Goal: Task Accomplishment & Management: Manage account settings

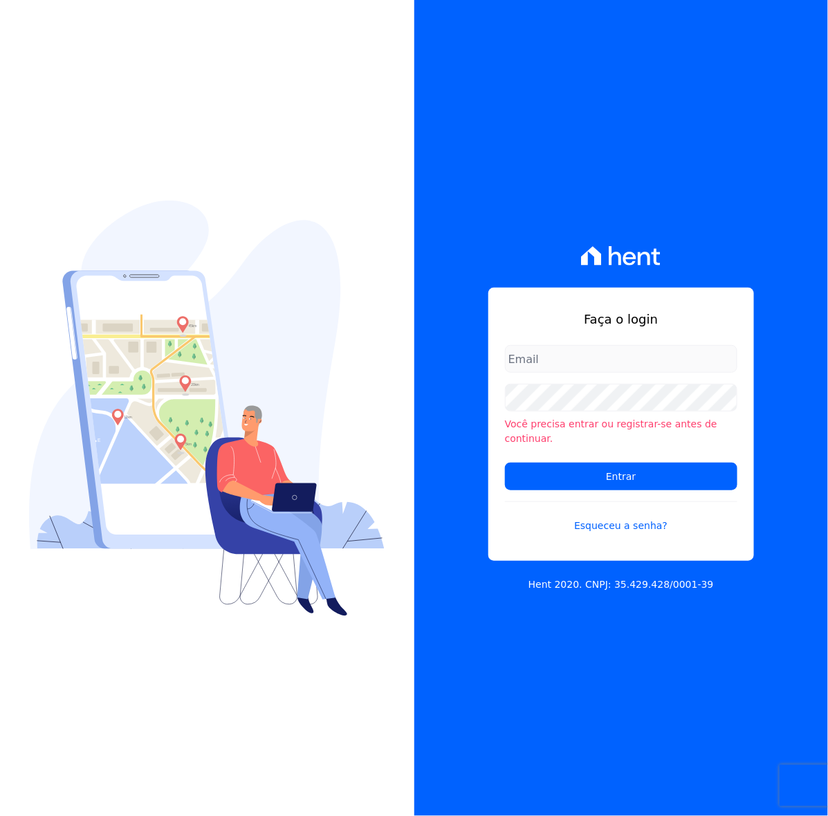
click at [656, 373] on input "email" at bounding box center [621, 359] width 232 height 28
type input "[PERSON_NAME][EMAIL_ADDRESS][DOMAIN_NAME]"
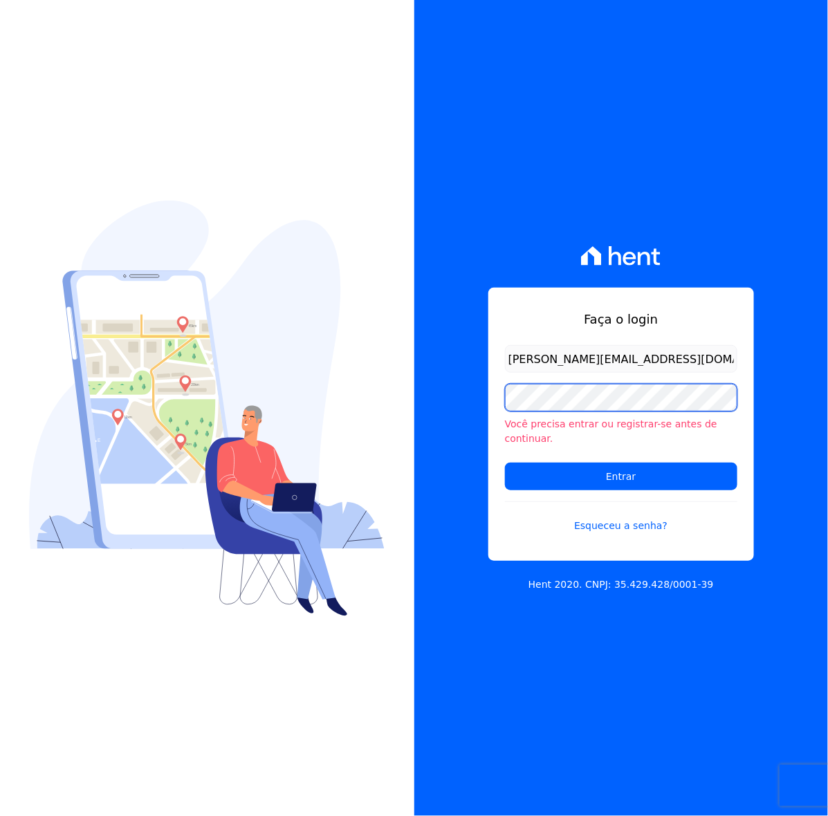
click at [505, 463] on input "Entrar" at bounding box center [621, 477] width 232 height 28
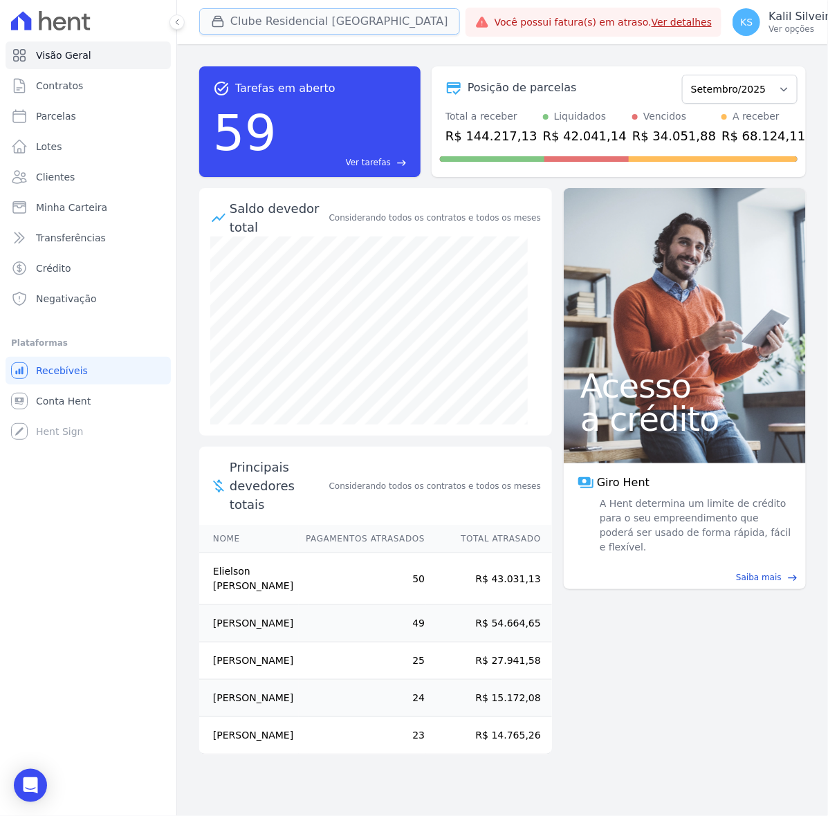
click at [226, 8] on button "Clube Residencial [GEOGRAPHIC_DATA]" at bounding box center [329, 21] width 261 height 26
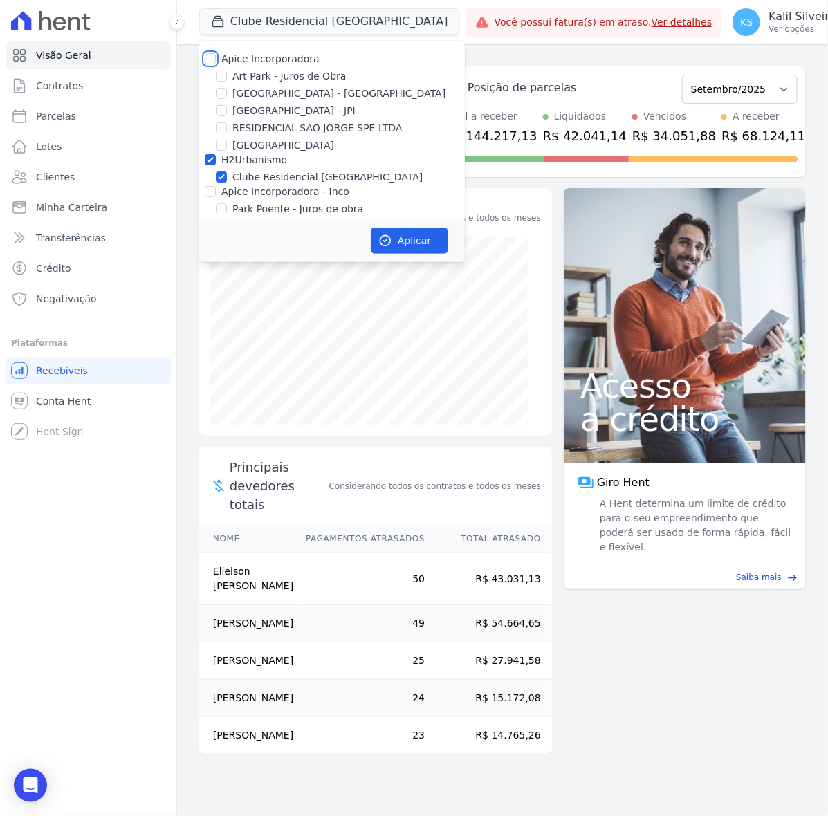
click at [214, 59] on input "Apice Incorporadora" at bounding box center [210, 58] width 11 height 11
checkbox input "true"
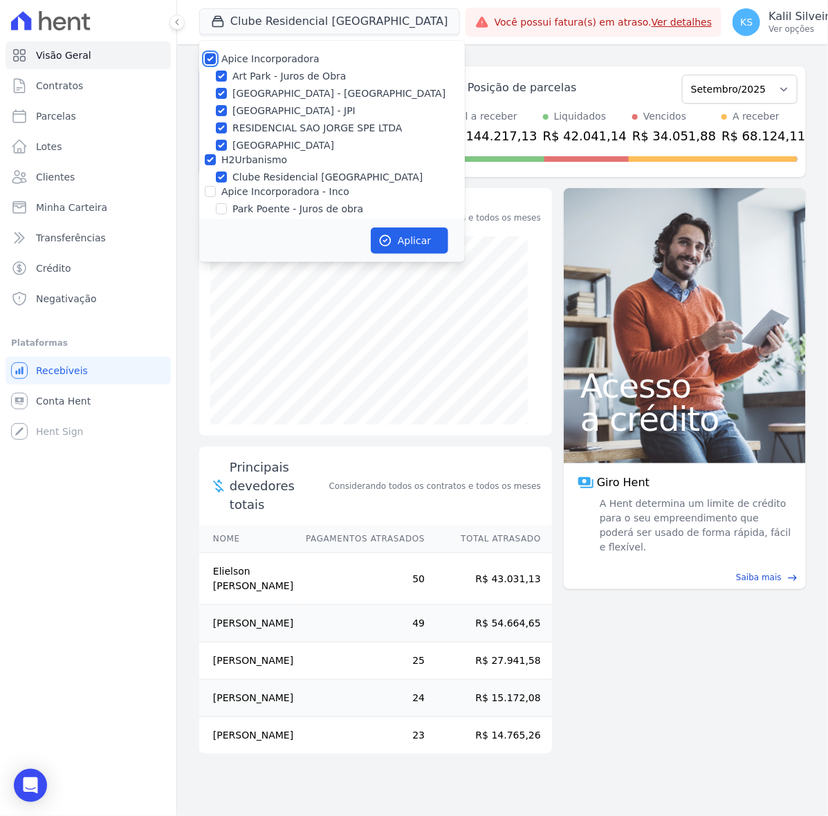
checkbox input "true"
drag, startPoint x: 208, startPoint y: 180, endPoint x: 216, endPoint y: 189, distance: 12.2
click at [211, 184] on div "Apice Incorporadora [GEOGRAPHIC_DATA] - Juros de Obra [GEOGRAPHIC_DATA] - [GEOG…" at bounding box center [332, 151] width 266 height 221
click at [216, 189] on div "Apice Incorporadora - Inco" at bounding box center [332, 192] width 266 height 15
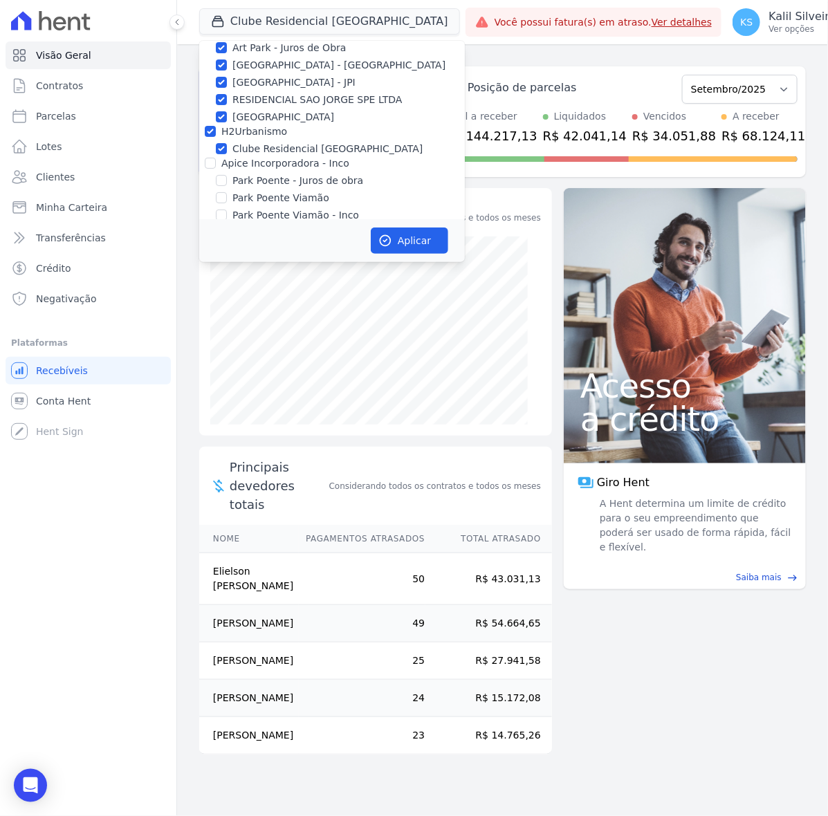
scroll to position [43, 0]
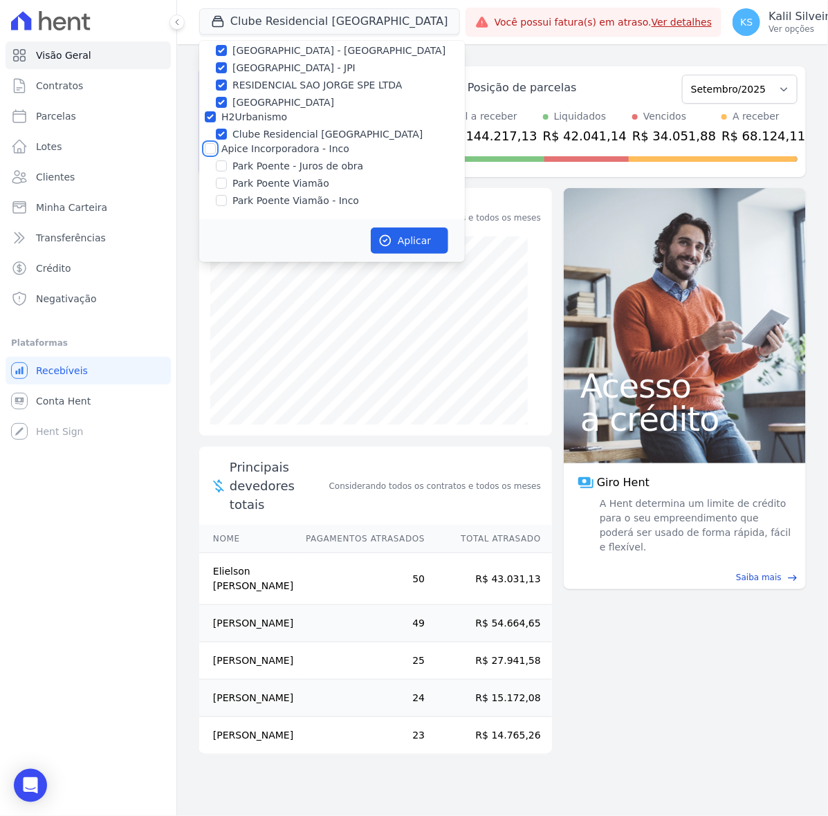
click at [210, 145] on input "Apice Incorporadora - Inco" at bounding box center [210, 148] width 11 height 11
checkbox input "true"
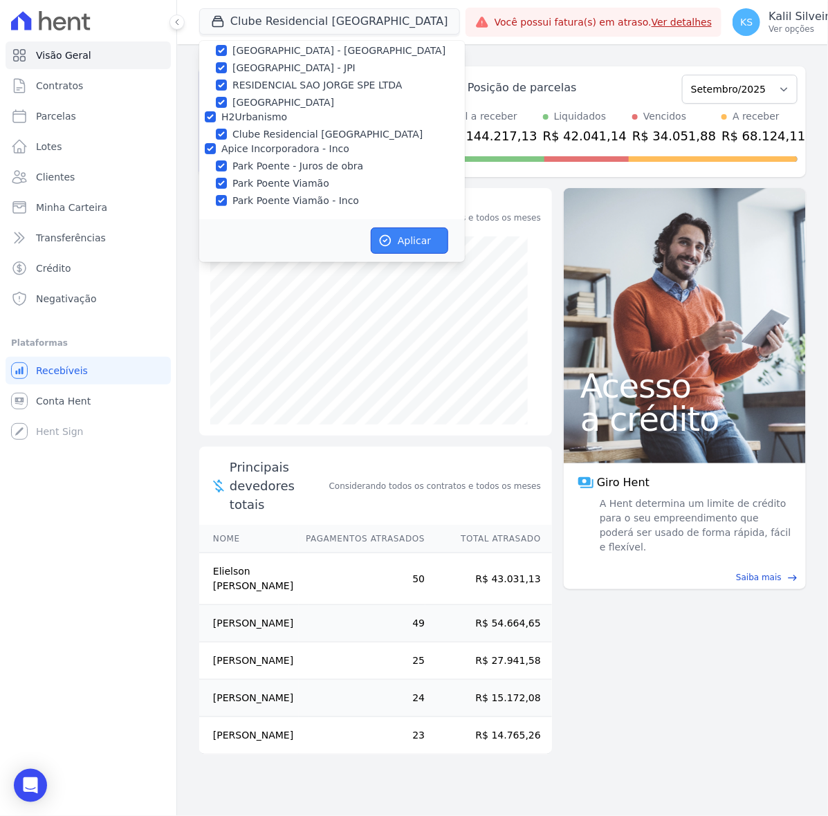
click at [423, 249] on button "Aplicar" at bounding box center [409, 241] width 77 height 26
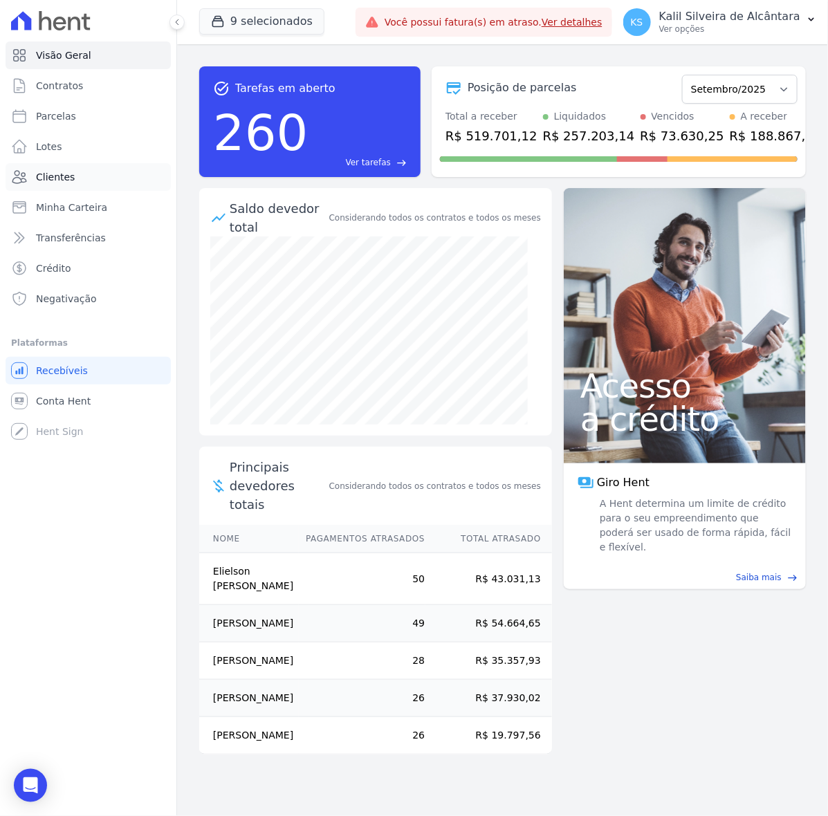
click at [116, 170] on link "Clientes" at bounding box center [88, 177] width 165 height 28
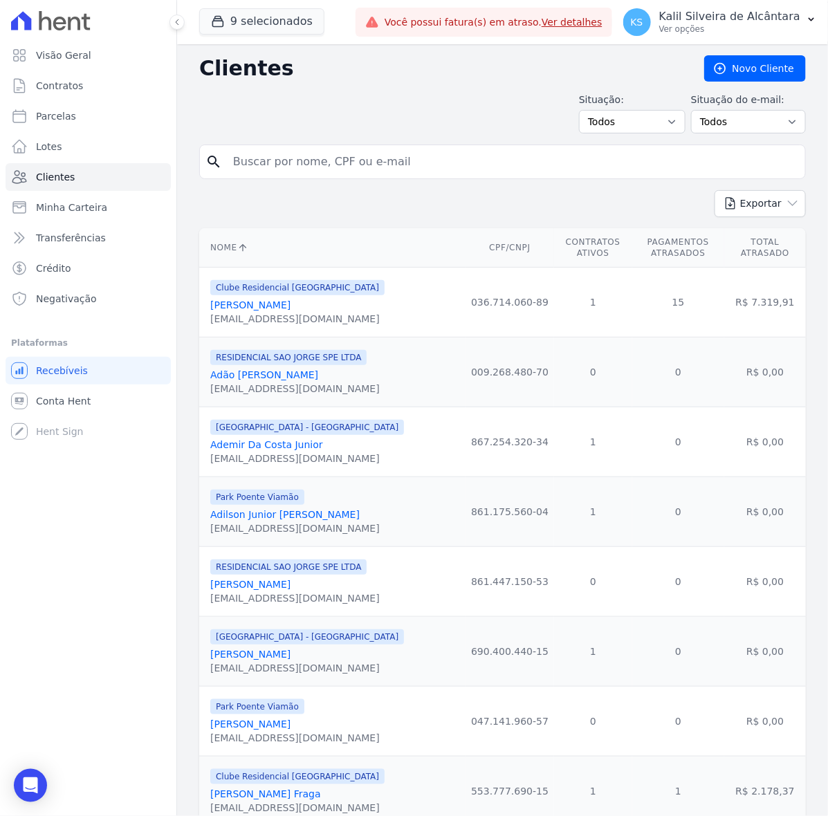
click at [284, 170] on input "search" at bounding box center [512, 162] width 575 height 28
click at [309, 156] on input "search" at bounding box center [512, 162] width 575 height 28
type input "mariana mendes"
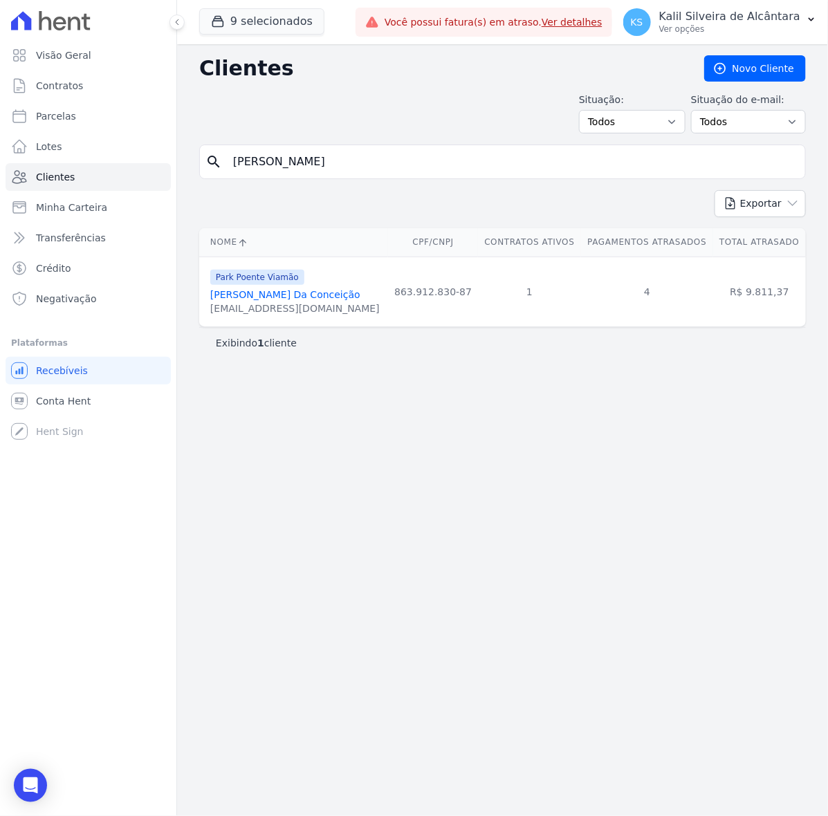
click at [332, 296] on link "Mariana Mendes Da Conceição" at bounding box center [285, 294] width 150 height 11
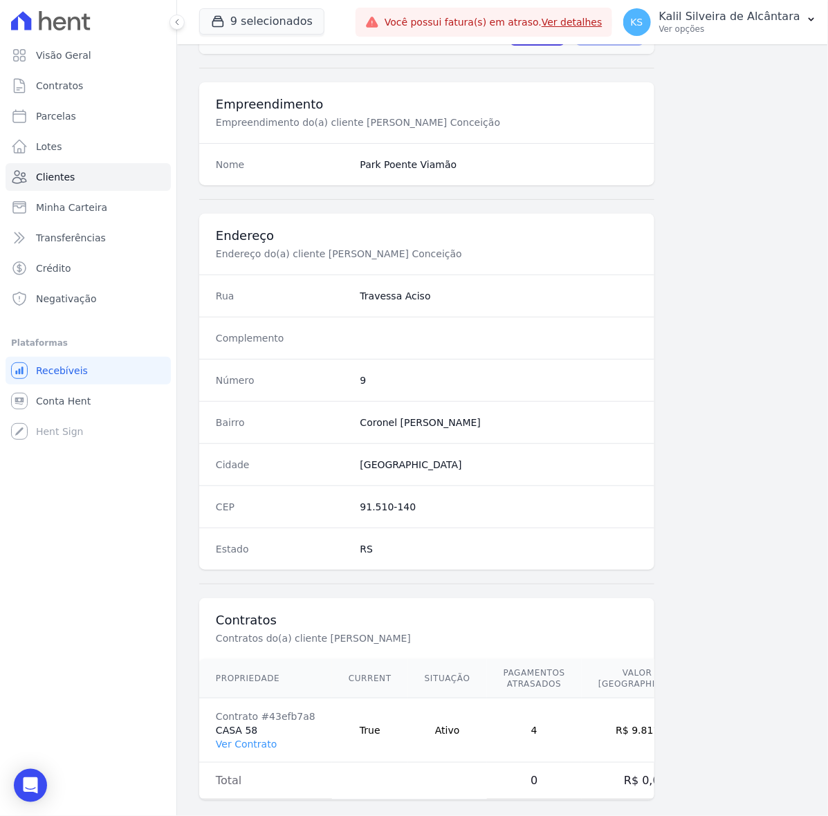
scroll to position [493, 0]
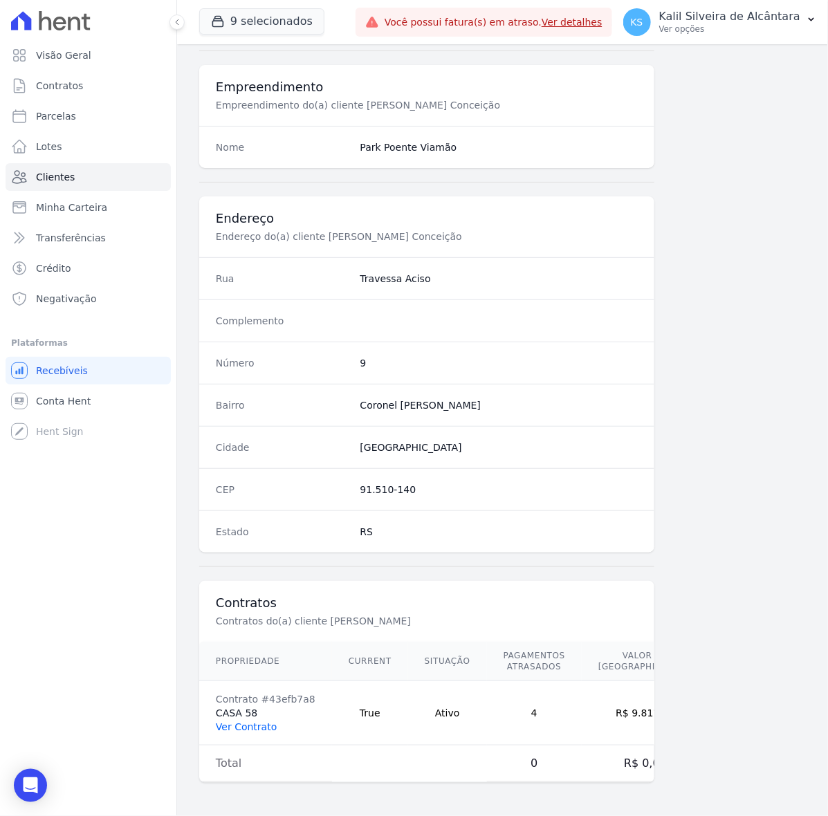
click at [253, 729] on link "Ver Contrato" at bounding box center [246, 727] width 61 height 11
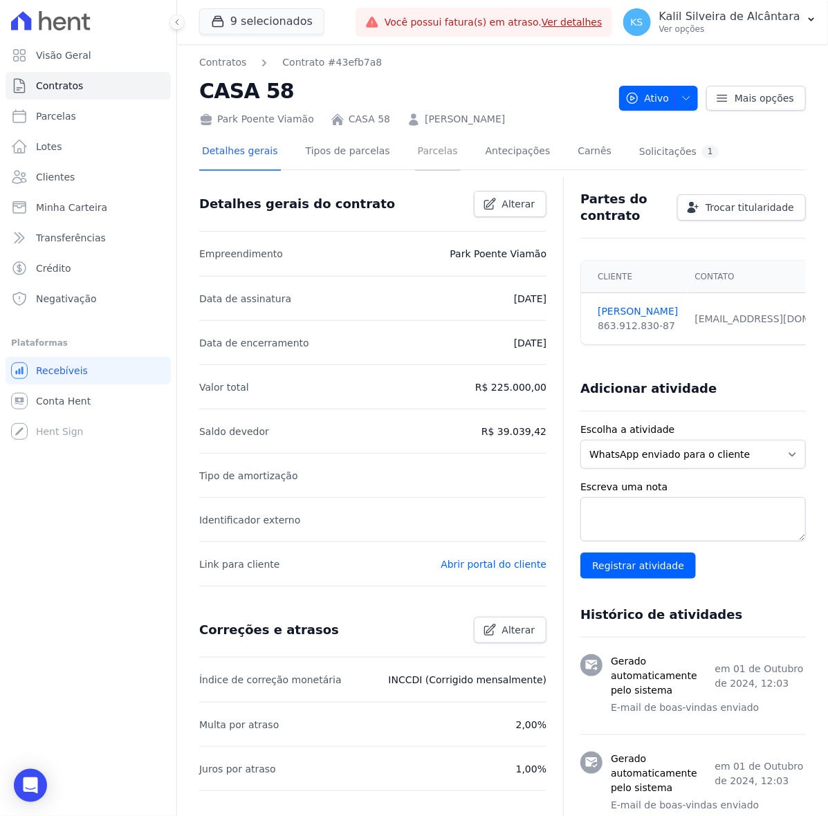
click at [415, 143] on link "Parcelas" at bounding box center [438, 152] width 46 height 37
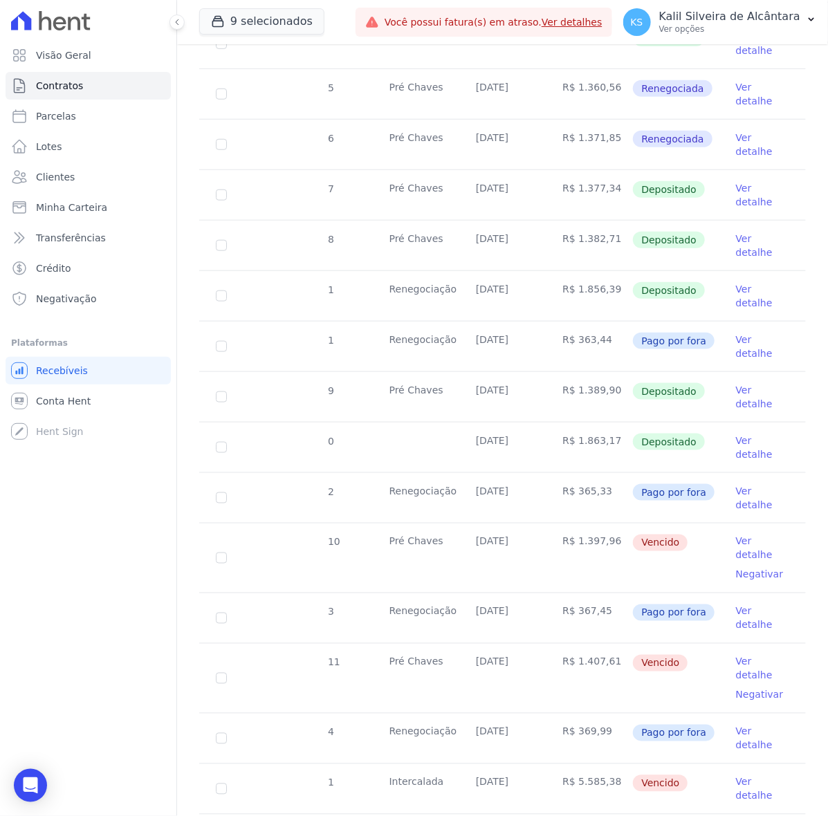
scroll to position [346, 0]
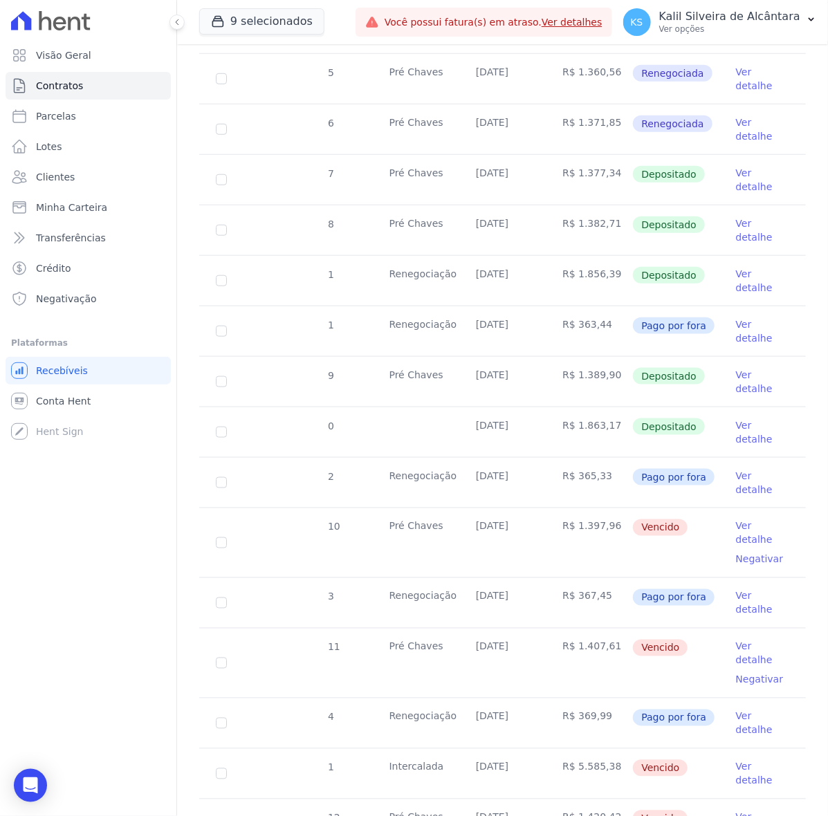
drag, startPoint x: 575, startPoint y: 603, endPoint x: 604, endPoint y: 640, distance: 46.8
click at [604, 640] on tbody "4 Pré Chaves 20/02/2025 R$ 1.353,79 Depositado Ver detalhe 5 Pré Chaves 20/02/2…" at bounding box center [502, 628] width 607 height 1250
click at [599, 800] on td "R$ 1.420,42" at bounding box center [589, 825] width 86 height 50
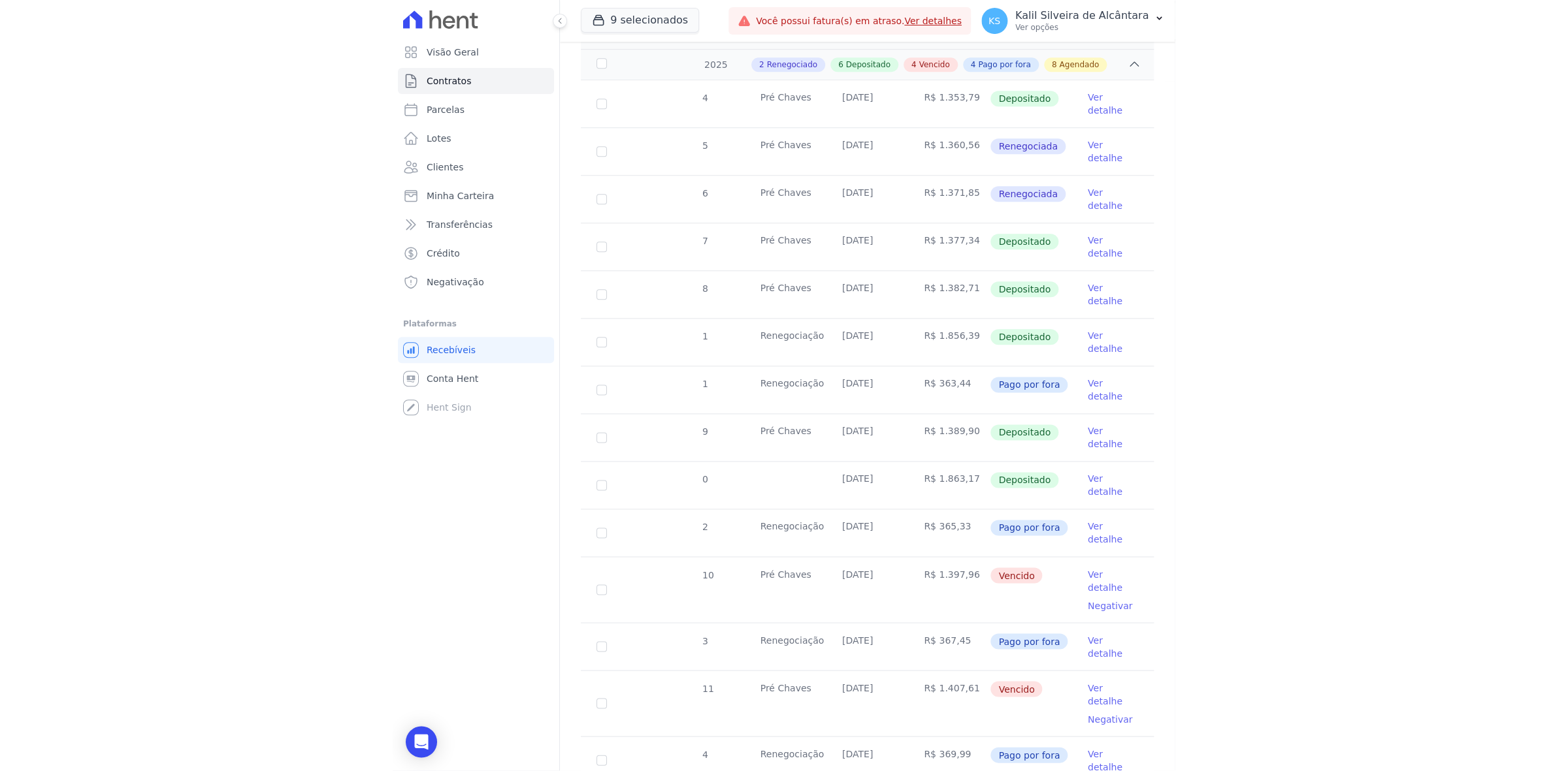
scroll to position [490, 0]
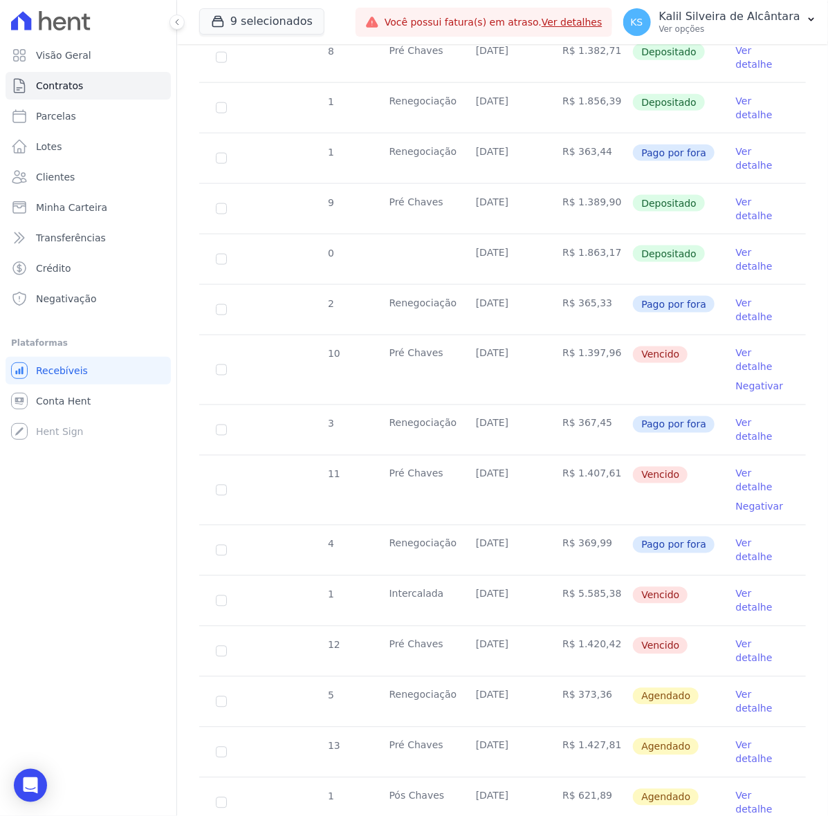
click at [550, 405] on td "R$ 367,45" at bounding box center [589, 430] width 86 height 50
drag, startPoint x: 458, startPoint y: 232, endPoint x: 604, endPoint y: 222, distance: 146.4
click at [604, 335] on tr "10 Pré Chaves 10/07/2025 R$ 1.397,96 Vencido Ver detalhe Negativar" at bounding box center [502, 370] width 607 height 70
click at [600, 627] on td "R$ 1.420,42" at bounding box center [589, 652] width 86 height 50
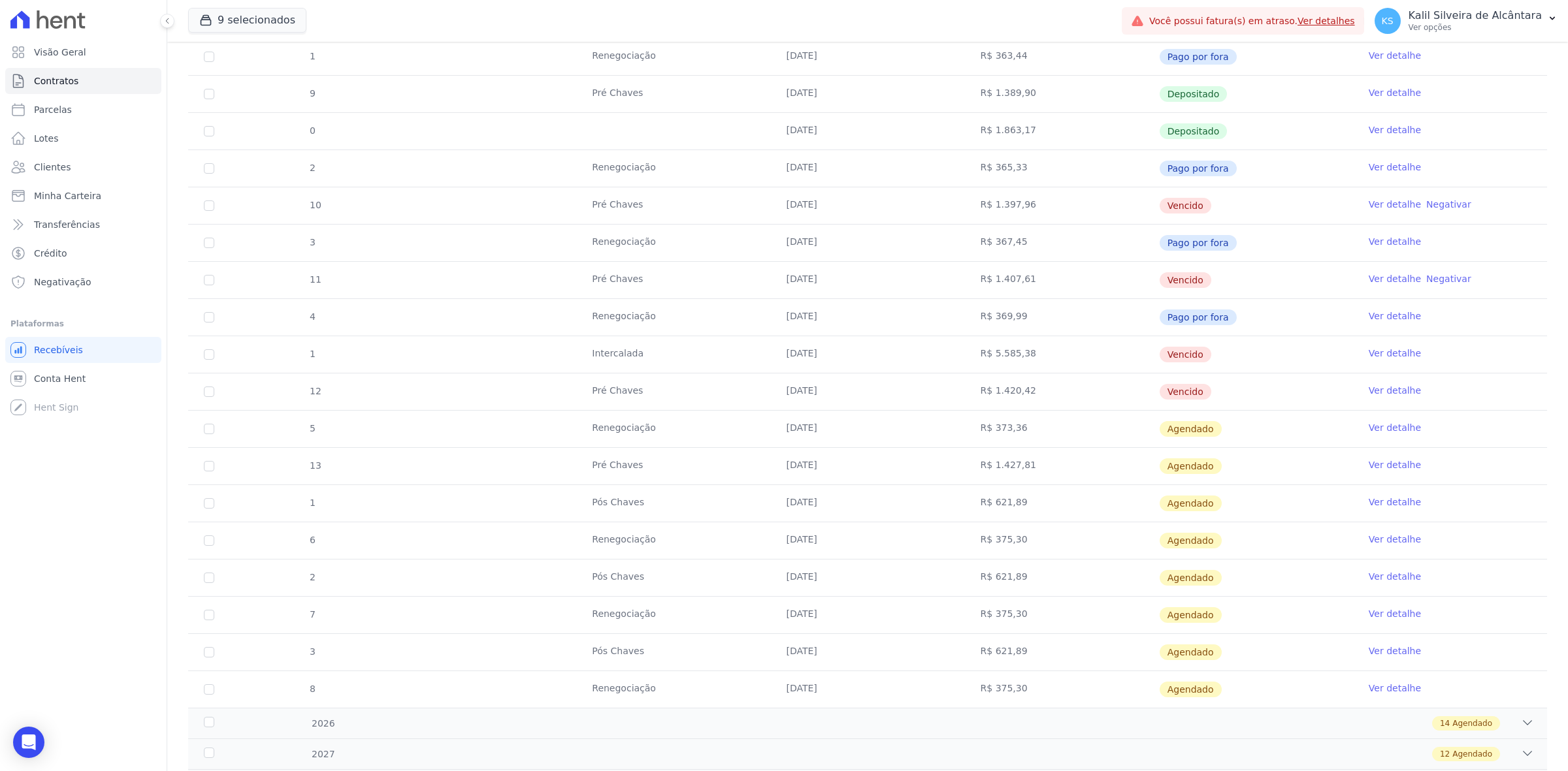
scroll to position [571, 0]
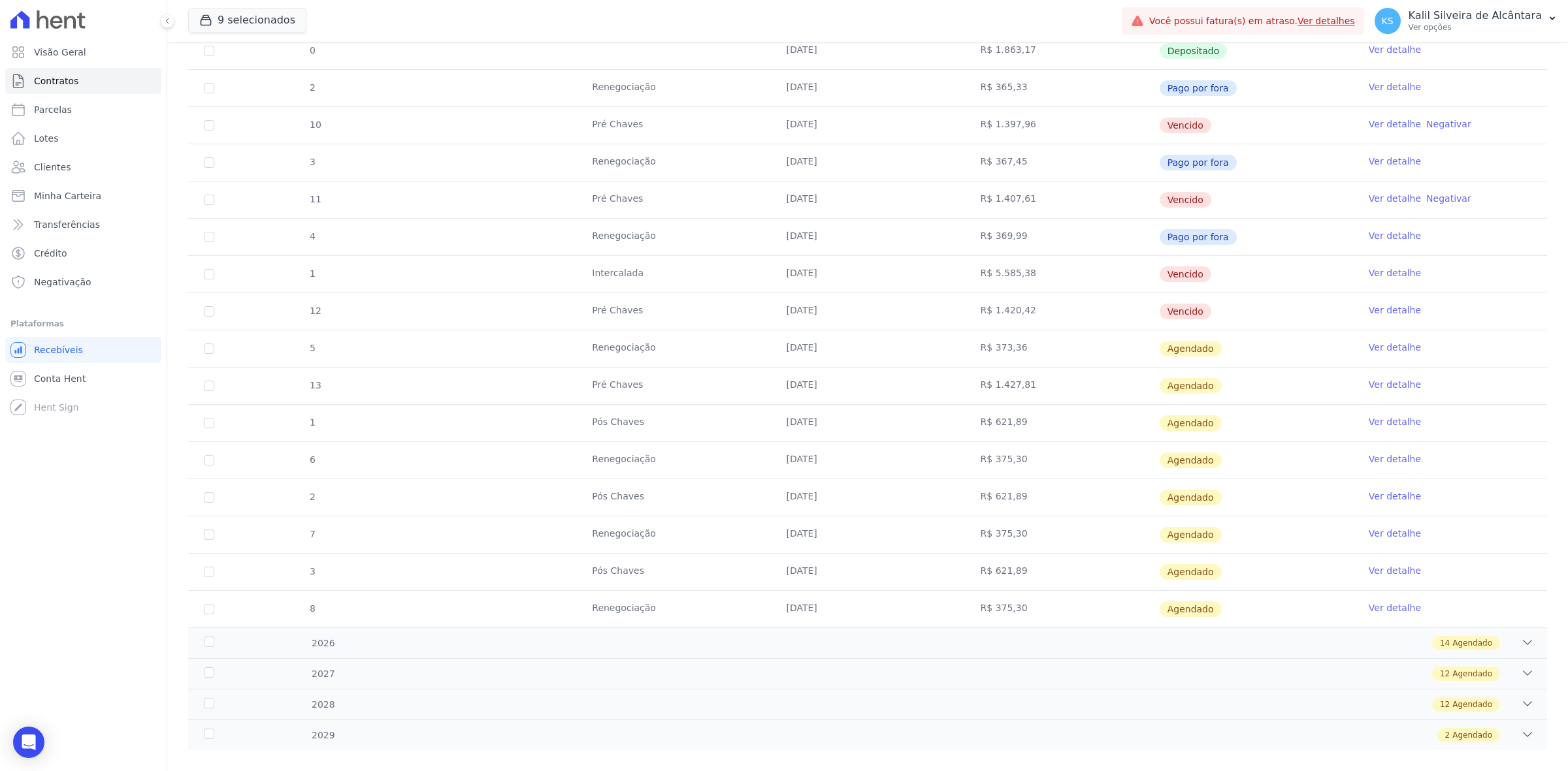
drag, startPoint x: 758, startPoint y: 537, endPoint x: 913, endPoint y: 542, distance: 155.1
click at [782, 537] on tr "7 Renegociação 30/11/2025 R$ 375,30 Agendado Ver detalhe" at bounding box center [867, 534] width 1358 height 37
click at [782, 650] on div "14 Agendado" at bounding box center [935, 643] width 1199 height 14
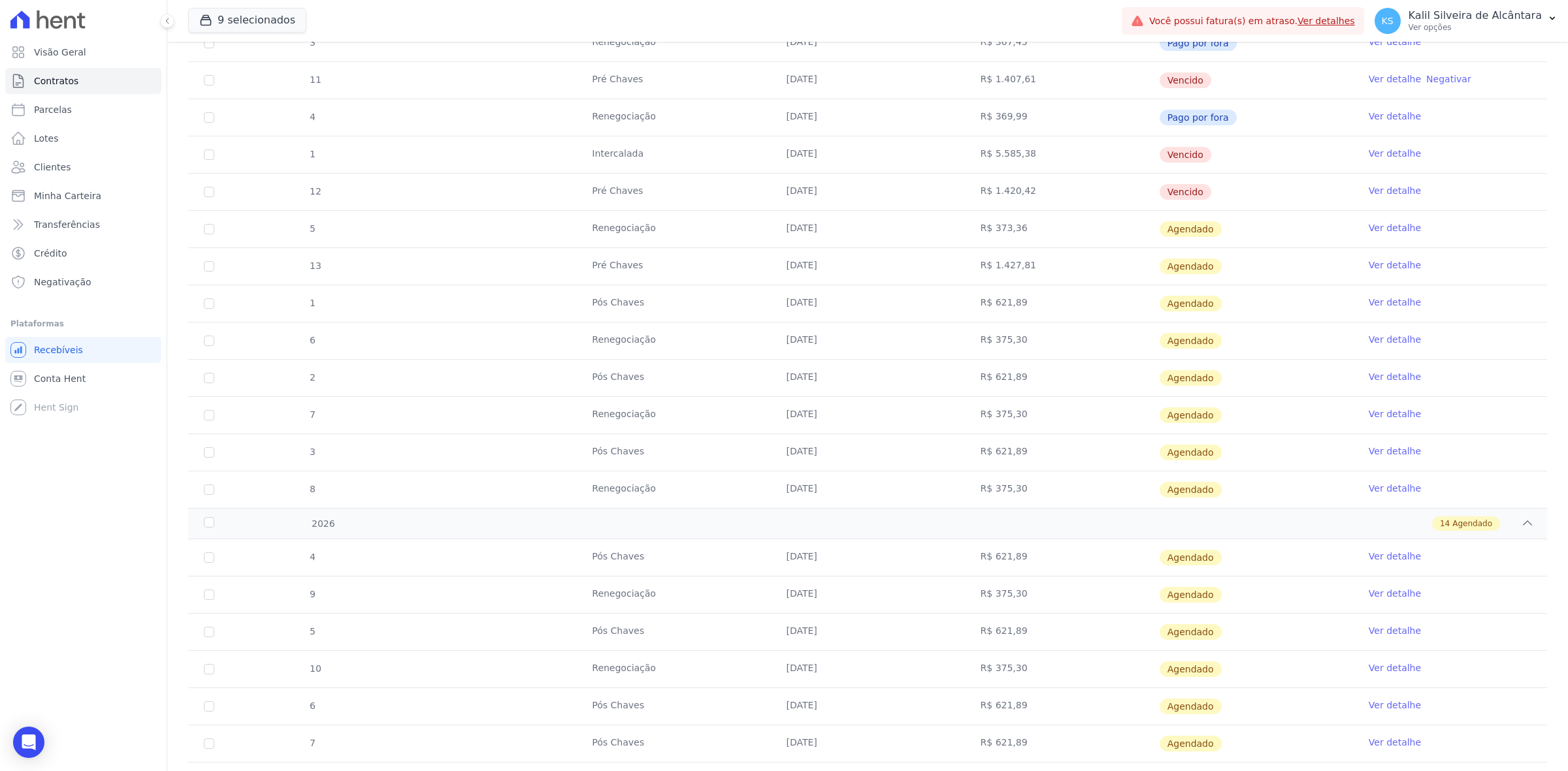
scroll to position [734, 0]
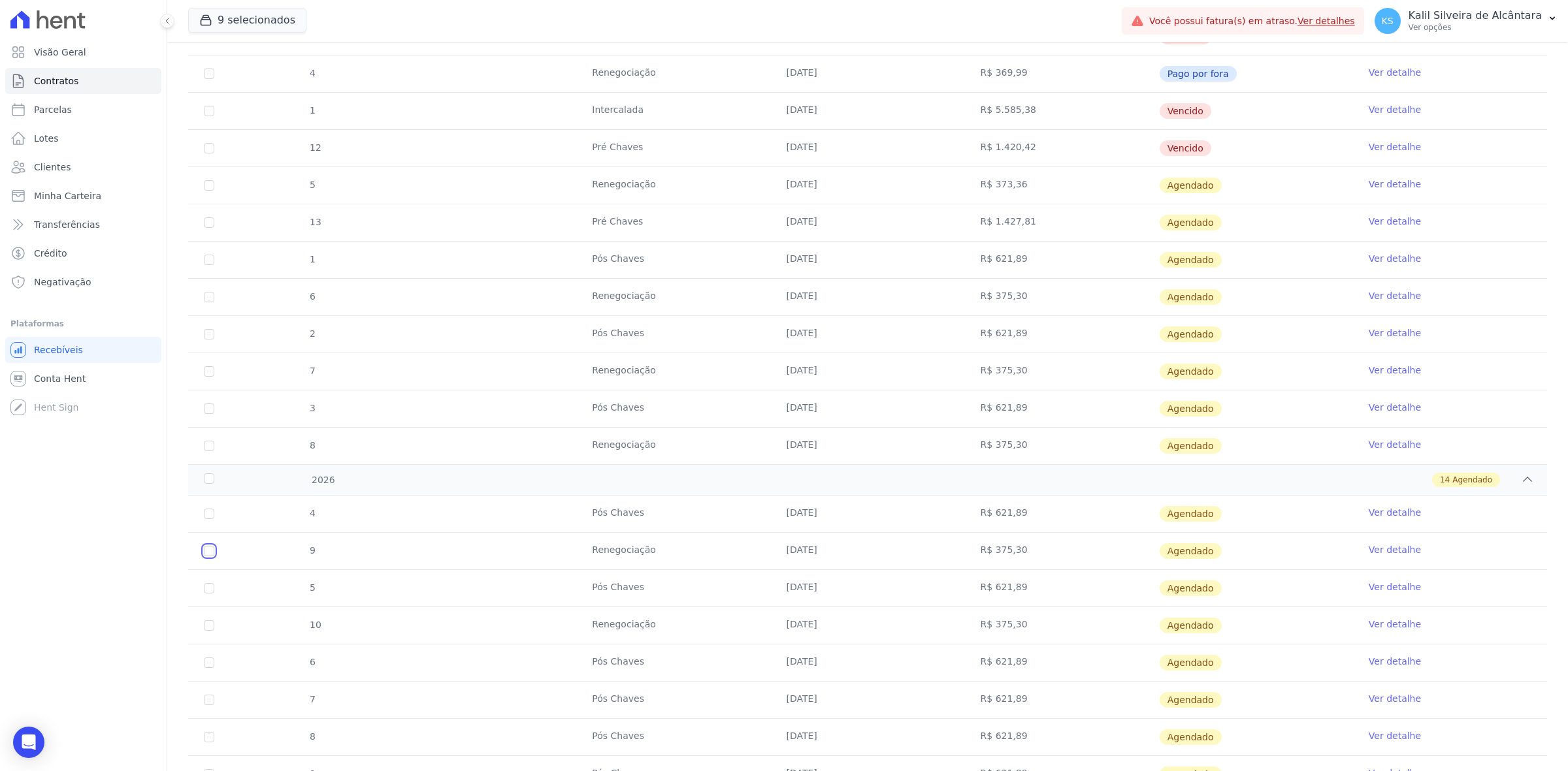
click at [207, 553] on input "checkbox" at bounding box center [209, 550] width 10 height 10
checkbox input "true"
click at [210, 624] on input "checkbox" at bounding box center [209, 625] width 10 height 10
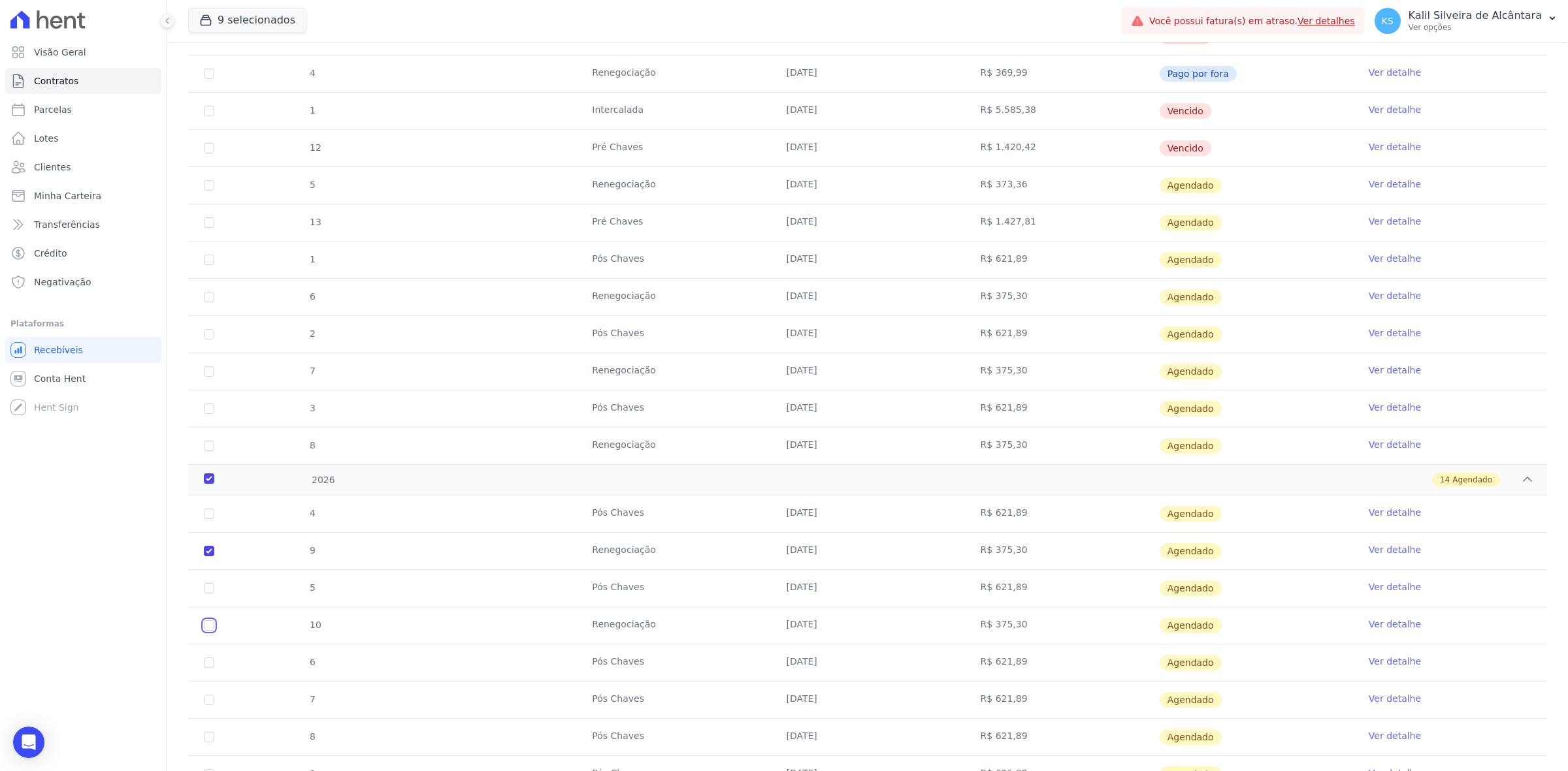
checkbox input "true"
click at [207, 451] on input "checkbox" at bounding box center [209, 445] width 10 height 10
checkbox input "true"
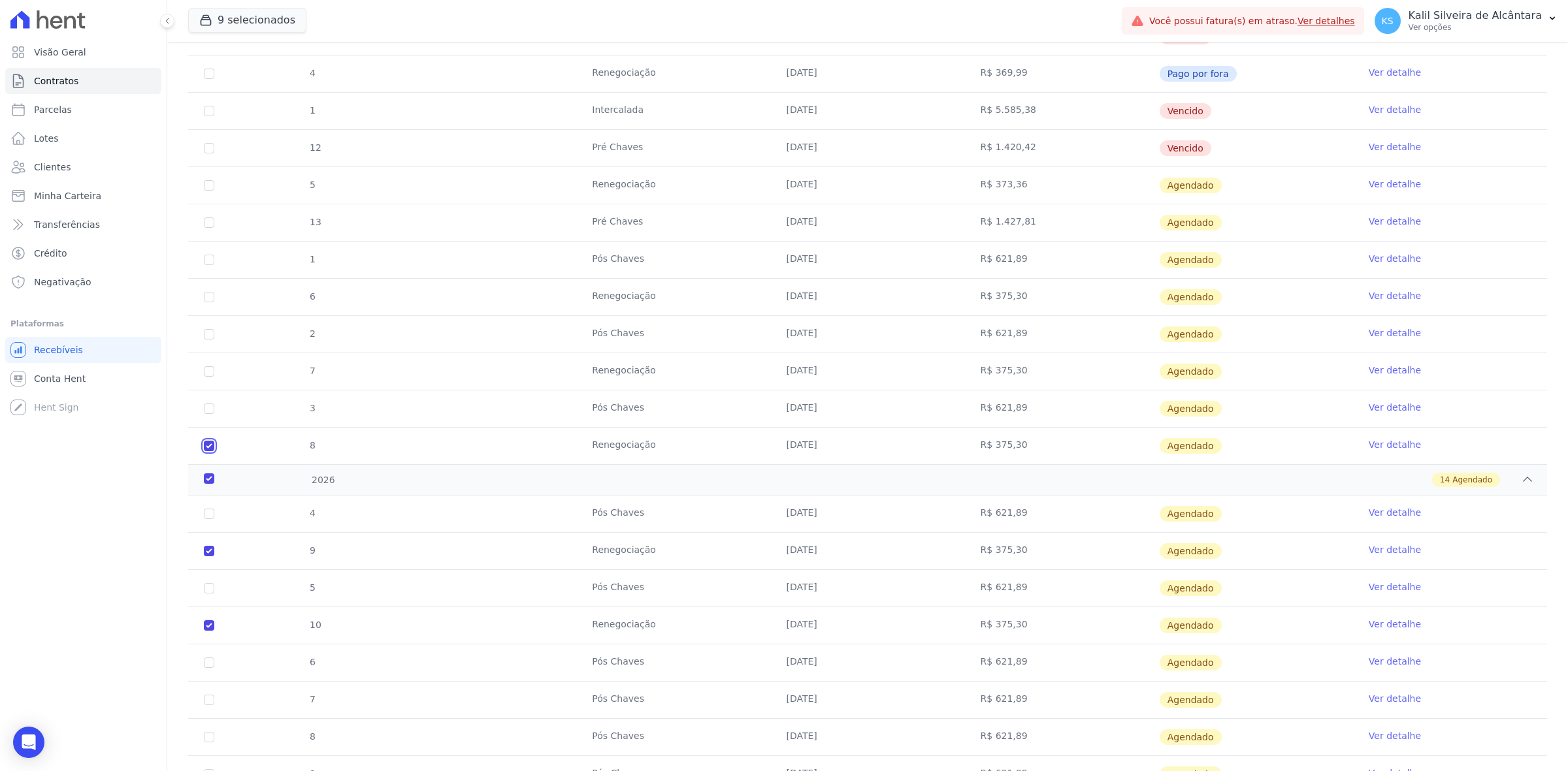
checkbox input "true"
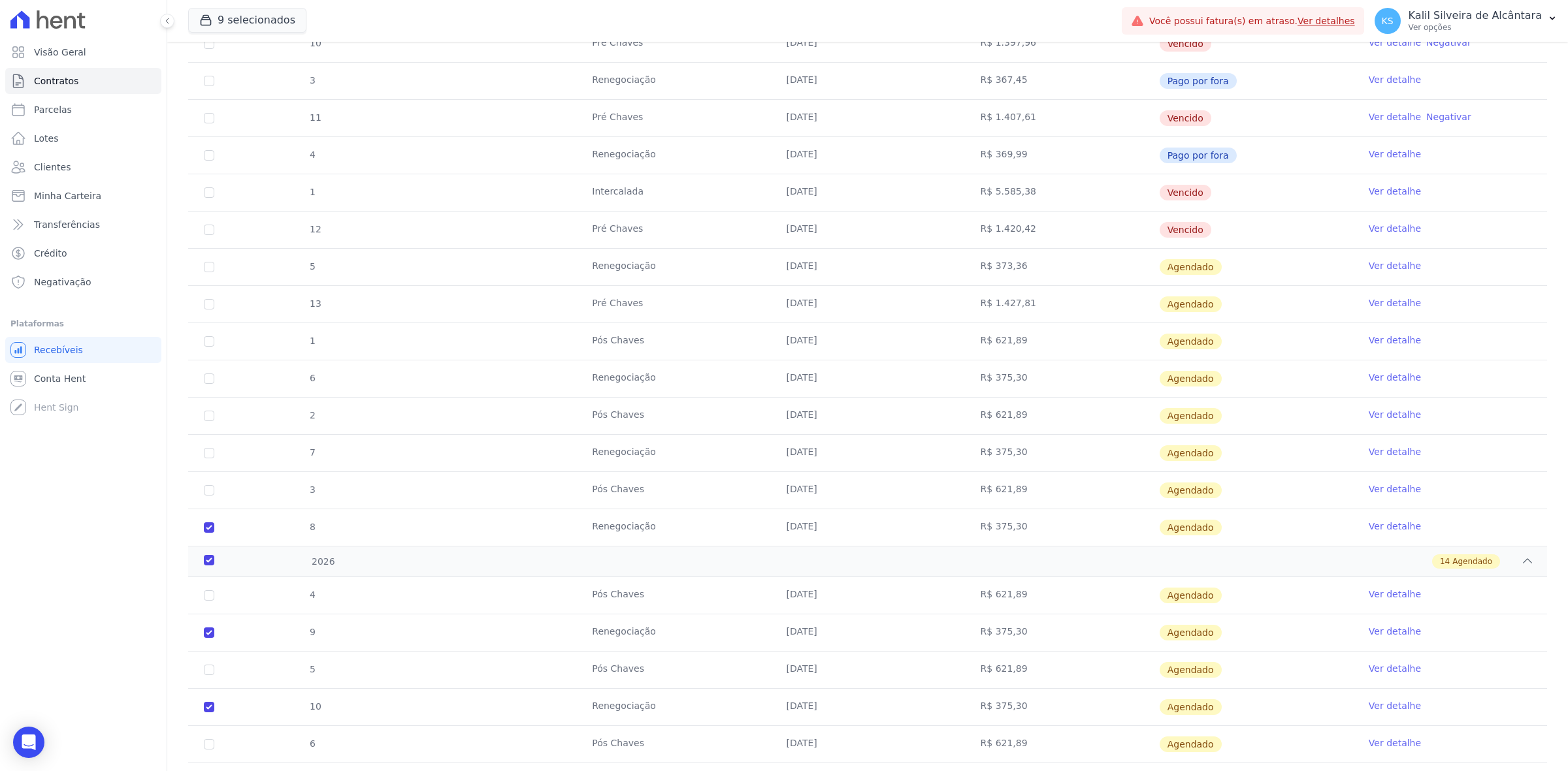
click at [217, 459] on td "7" at bounding box center [209, 453] width 42 height 37
click at [213, 459] on input "checkbox" at bounding box center [209, 453] width 10 height 10
checkbox input "true"
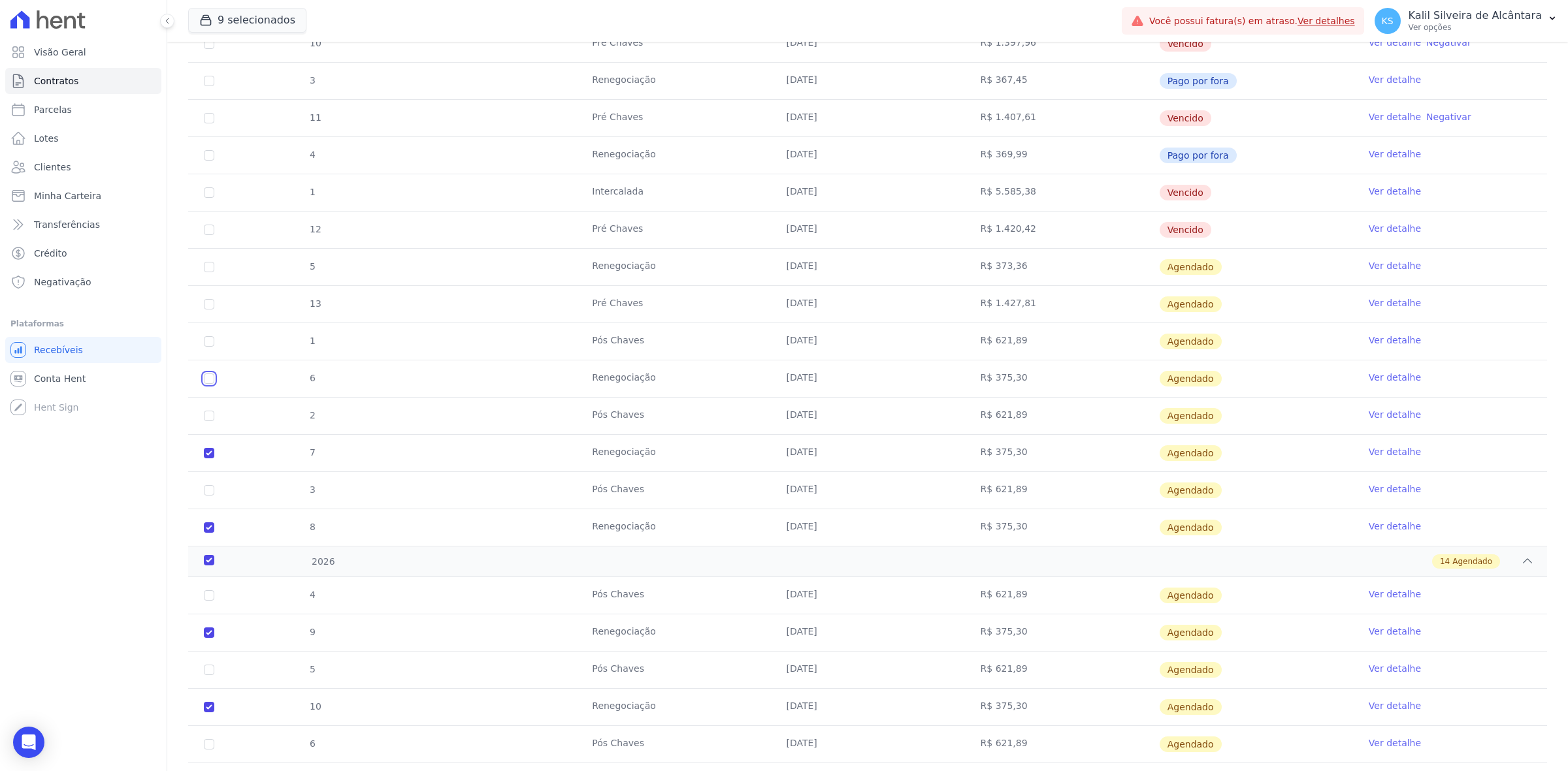
click at [205, 378] on input "checkbox" at bounding box center [209, 378] width 10 height 10
checkbox input "true"
click at [204, 266] on input "checkbox" at bounding box center [209, 266] width 10 height 10
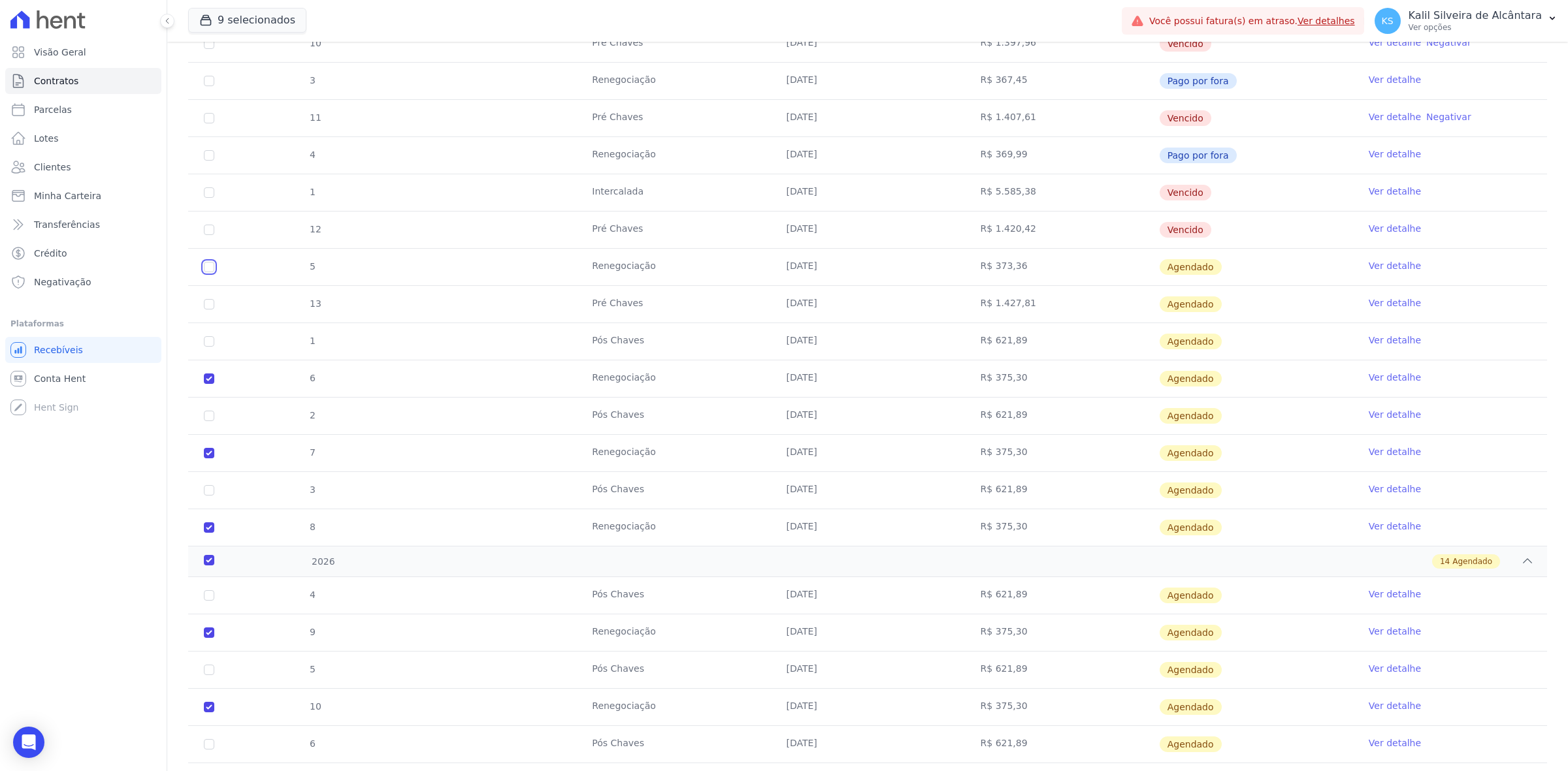
checkbox input "true"
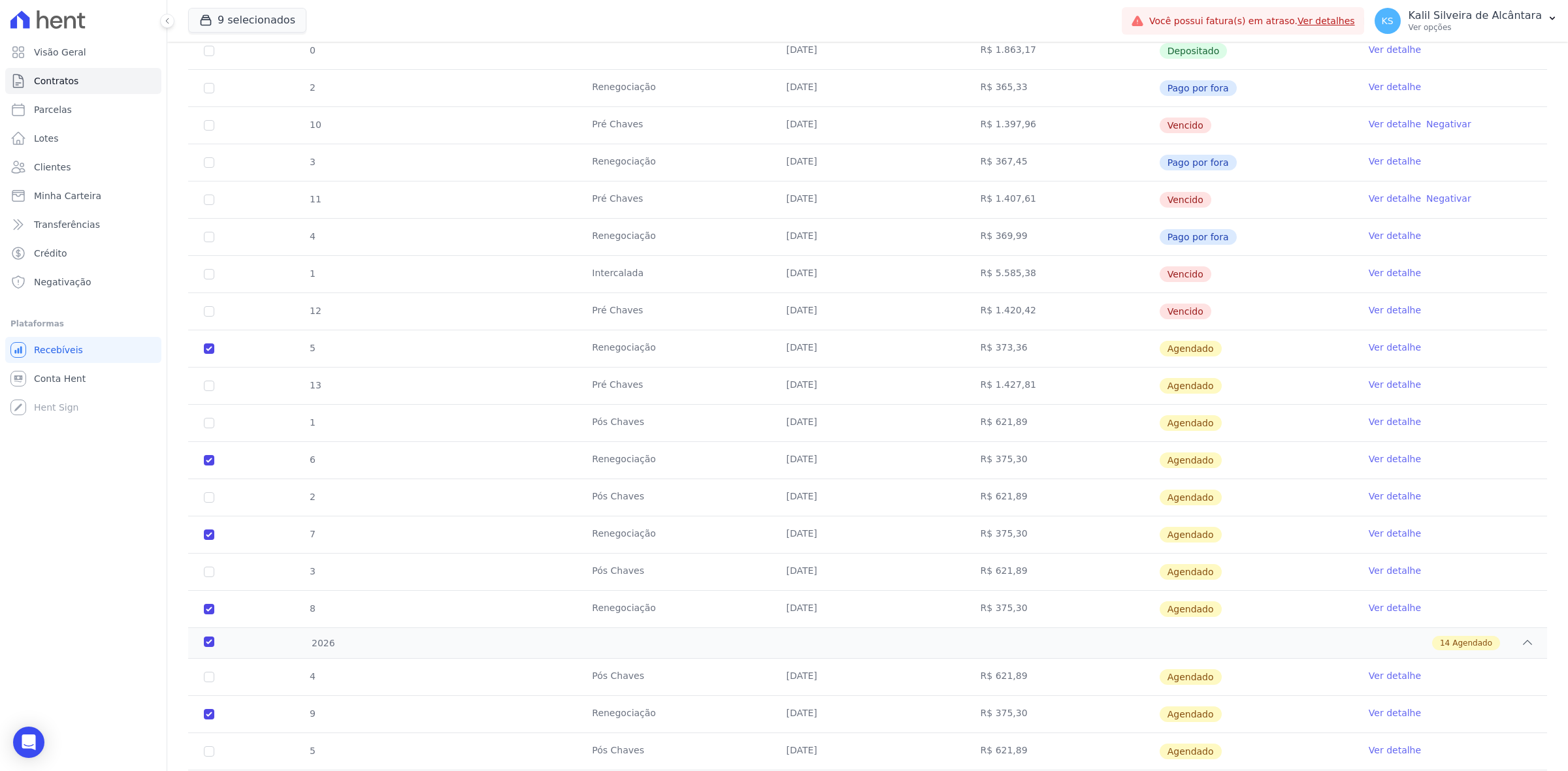
drag, startPoint x: 567, startPoint y: 277, endPoint x: 631, endPoint y: 276, distance: 64.0
click at [631, 276] on tr "1 Intercalada 10/09/2025 R$ 5.585,38 Vencido Ver detalhe" at bounding box center [867, 274] width 1358 height 37
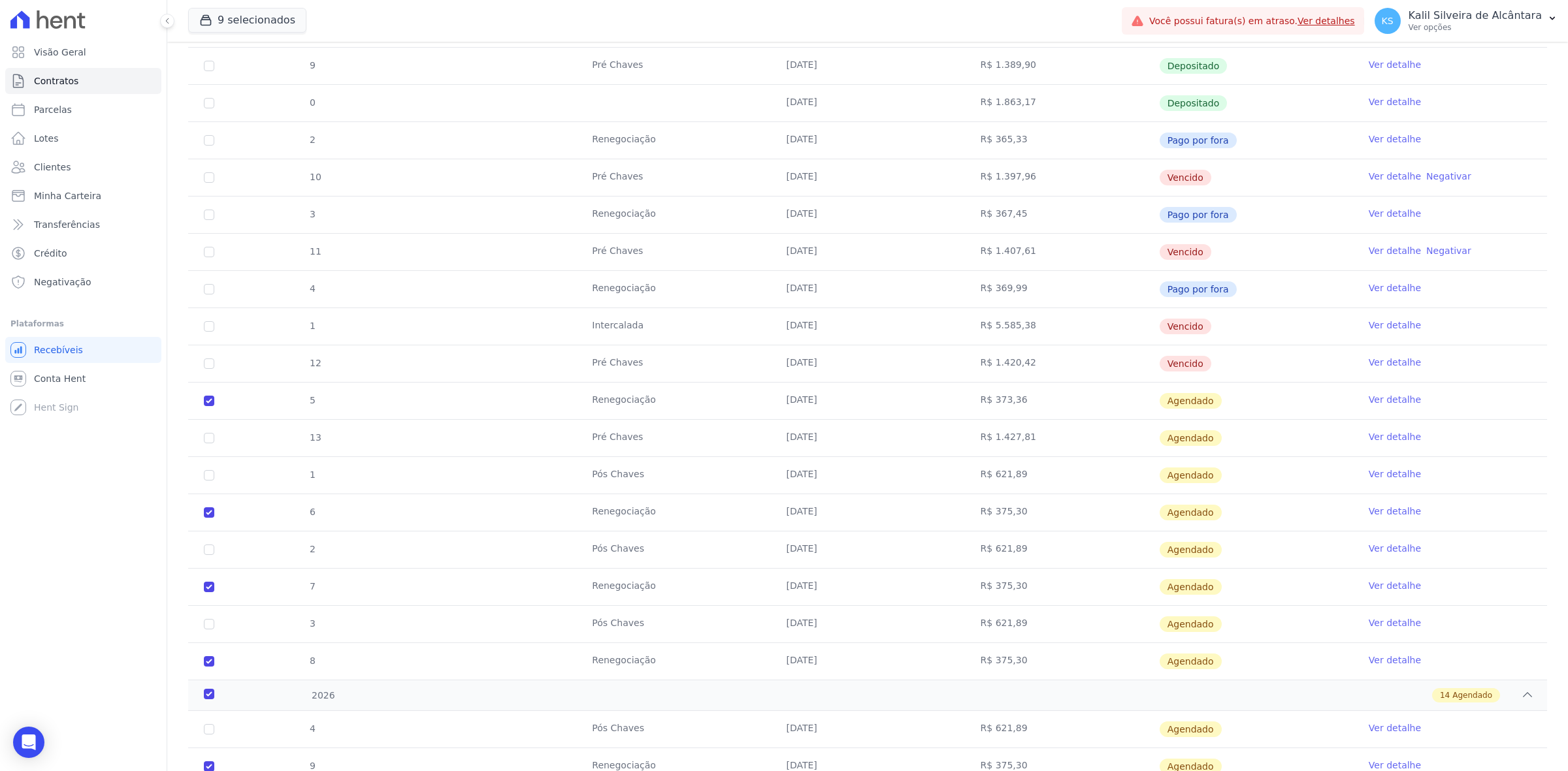
scroll to position [490, 0]
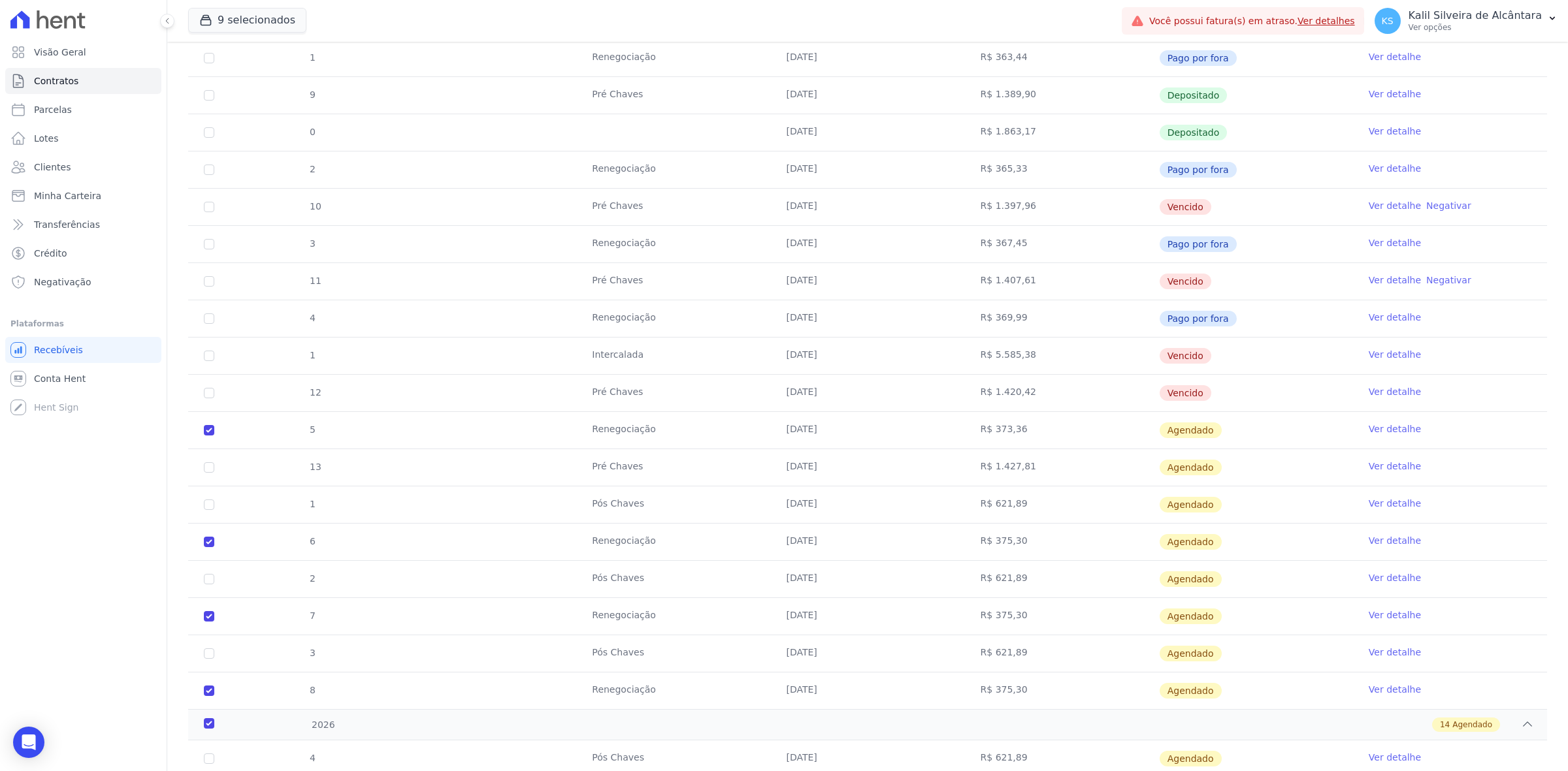
drag, startPoint x: 601, startPoint y: 217, endPoint x: 666, endPoint y: 220, distance: 65.1
click at [665, 215] on td "Pré Chaves" at bounding box center [672, 207] width 194 height 37
drag, startPoint x: 576, startPoint y: 277, endPoint x: 676, endPoint y: 277, distance: 100.0
click at [676, 277] on tr "11 Pré Chaves 10/08/2025 R$ 1.407,61 Vencido Ver detalhe Negativar" at bounding box center [867, 280] width 1358 height 37
click at [782, 283] on td "10/08/2025" at bounding box center [867, 281] width 194 height 37
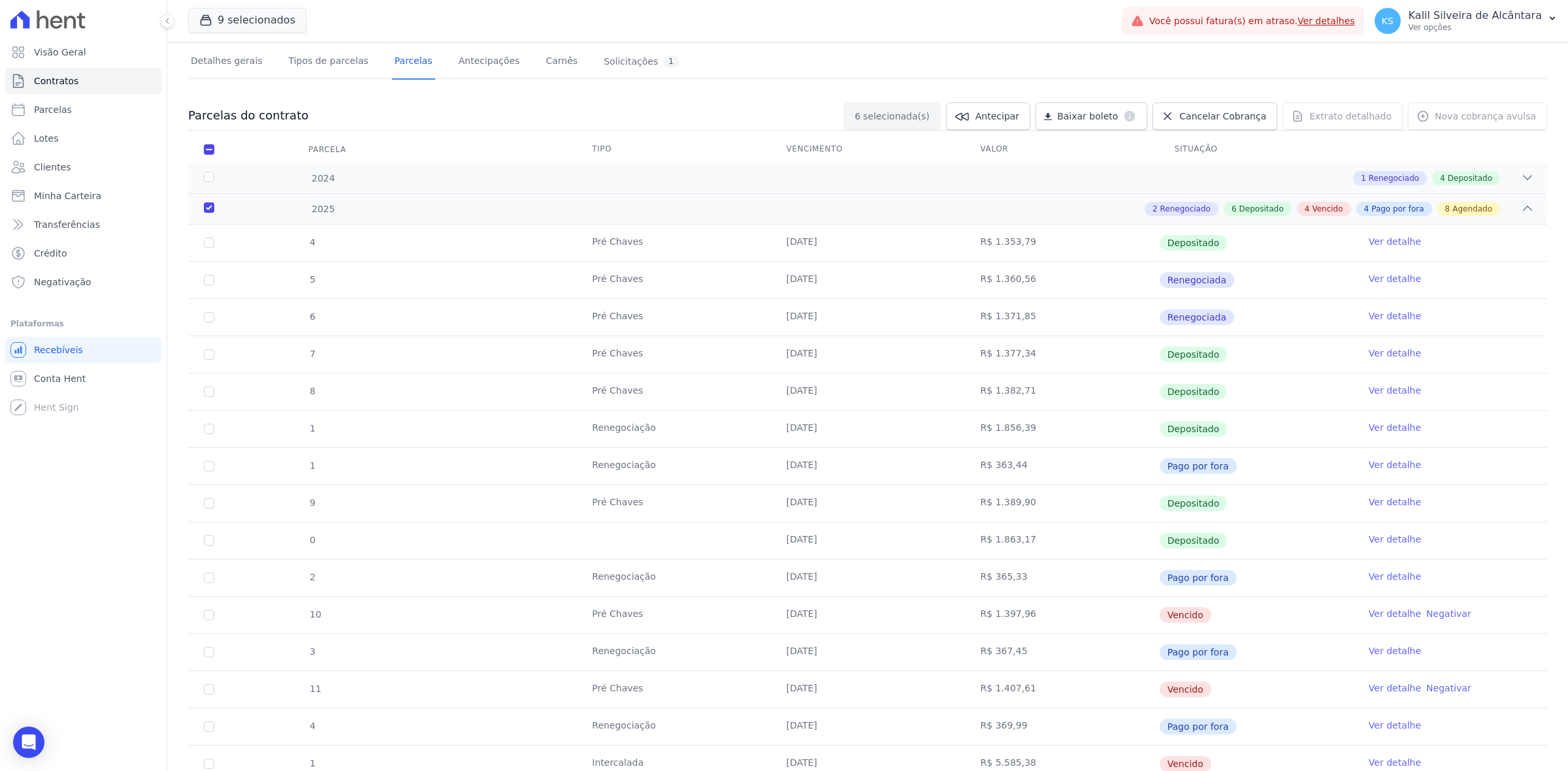
scroll to position [408, 0]
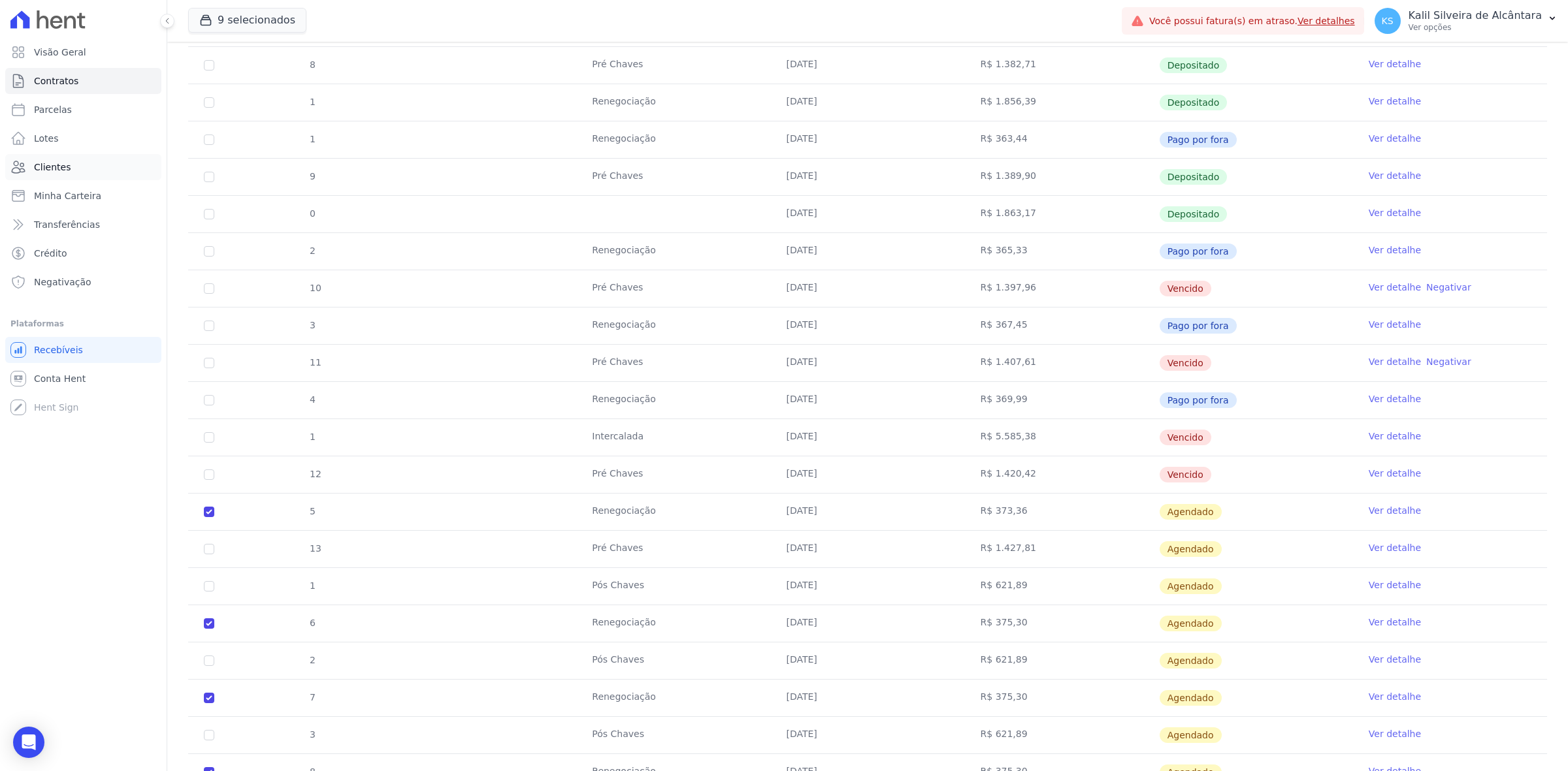
click at [96, 158] on link "Clientes" at bounding box center [83, 167] width 156 height 26
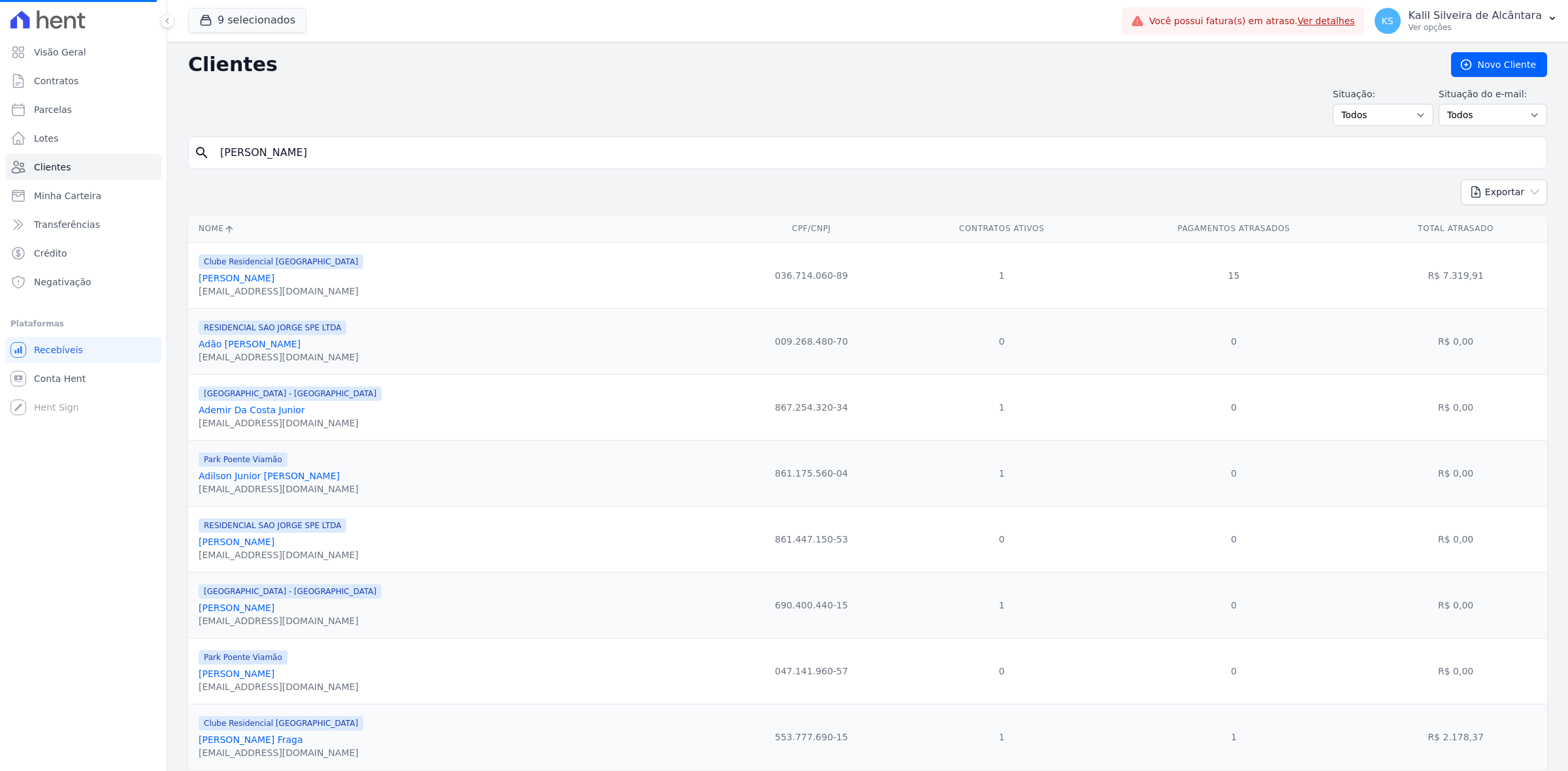
click at [371, 152] on input "mariana mendes" at bounding box center [876, 153] width 1328 height 26
type input "louise"
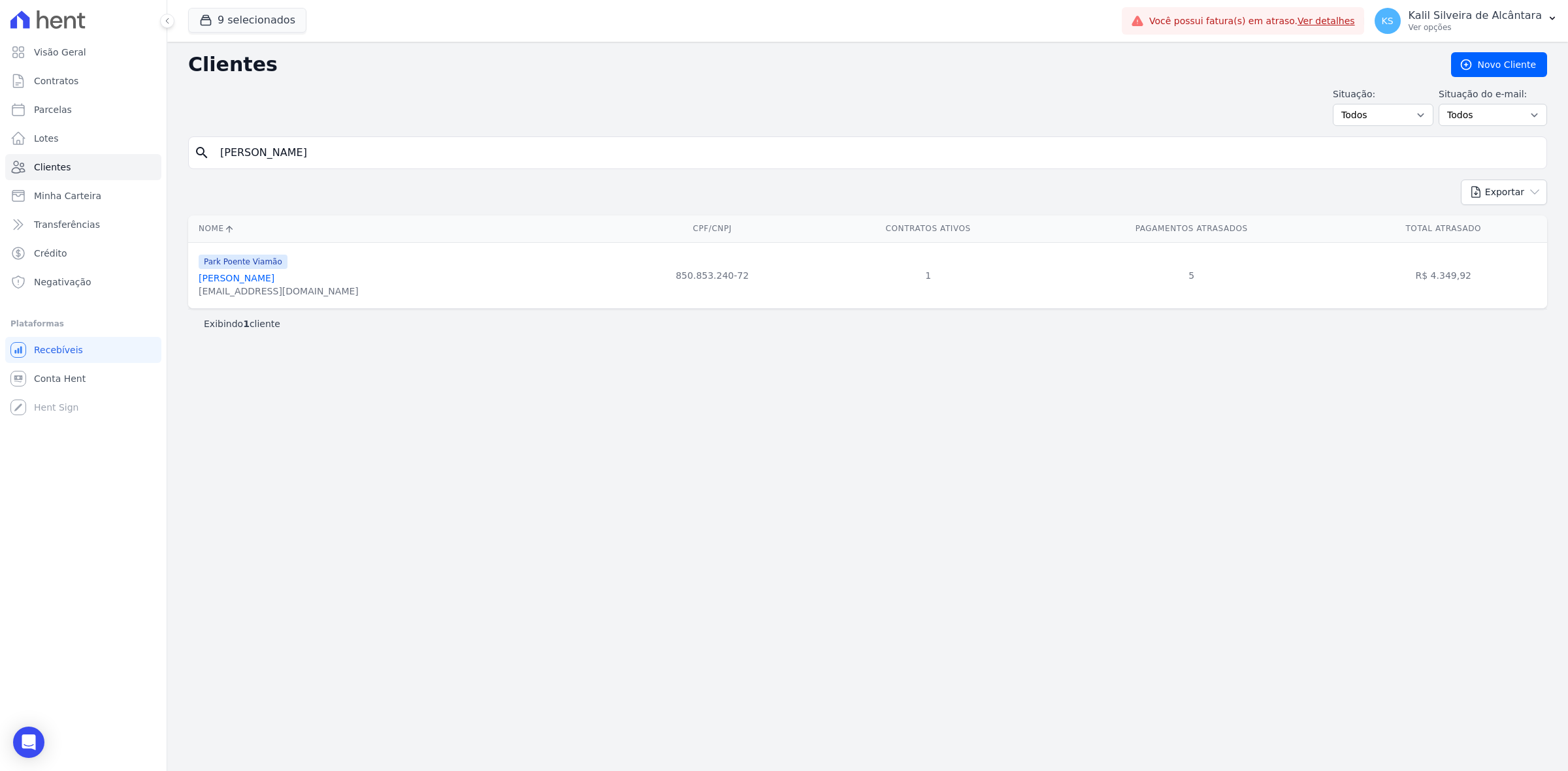
click at [275, 279] on link "Louise Martins Pereira Dos Santos" at bounding box center [236, 277] width 76 height 10
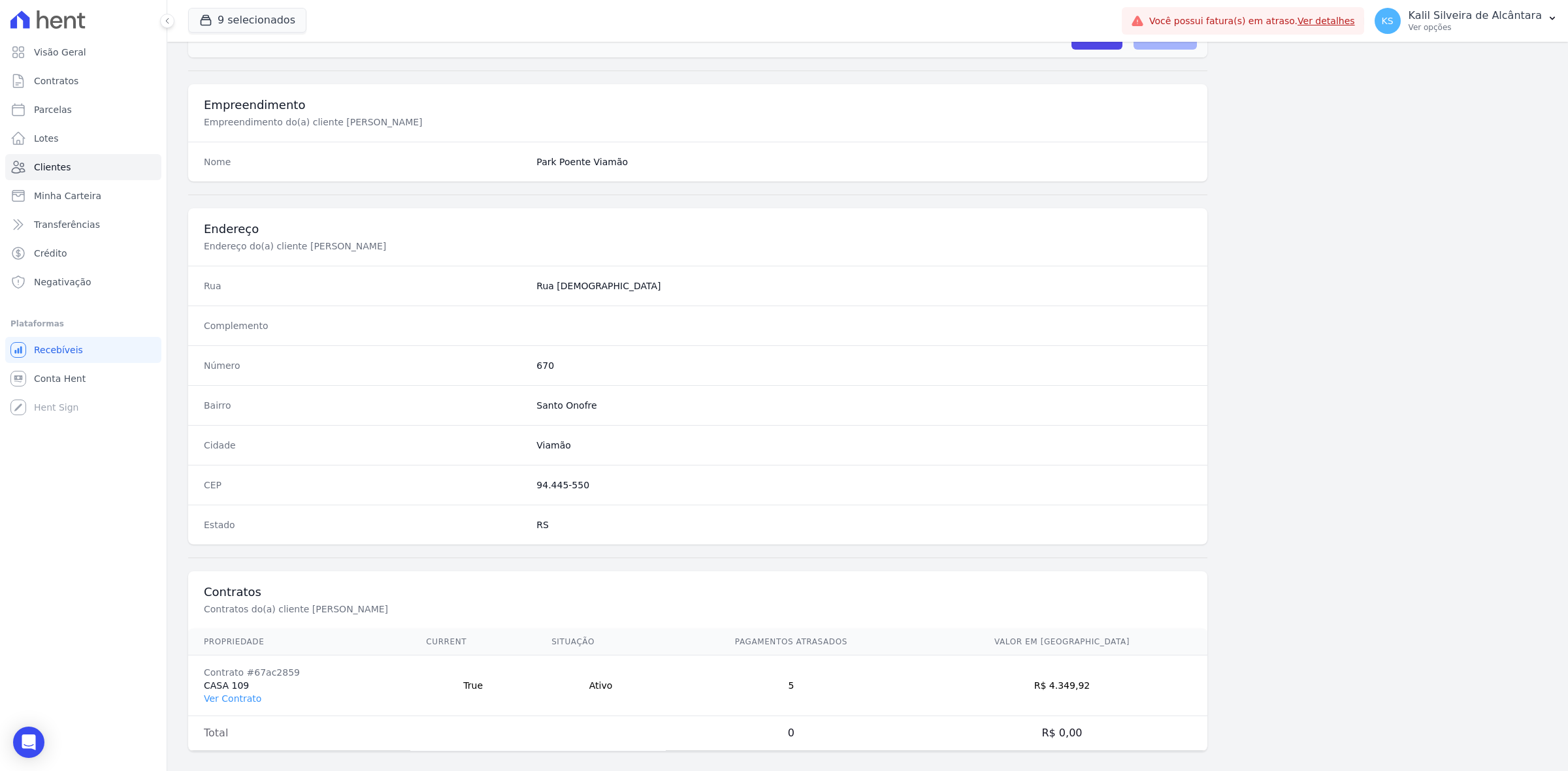
scroll to position [455, 0]
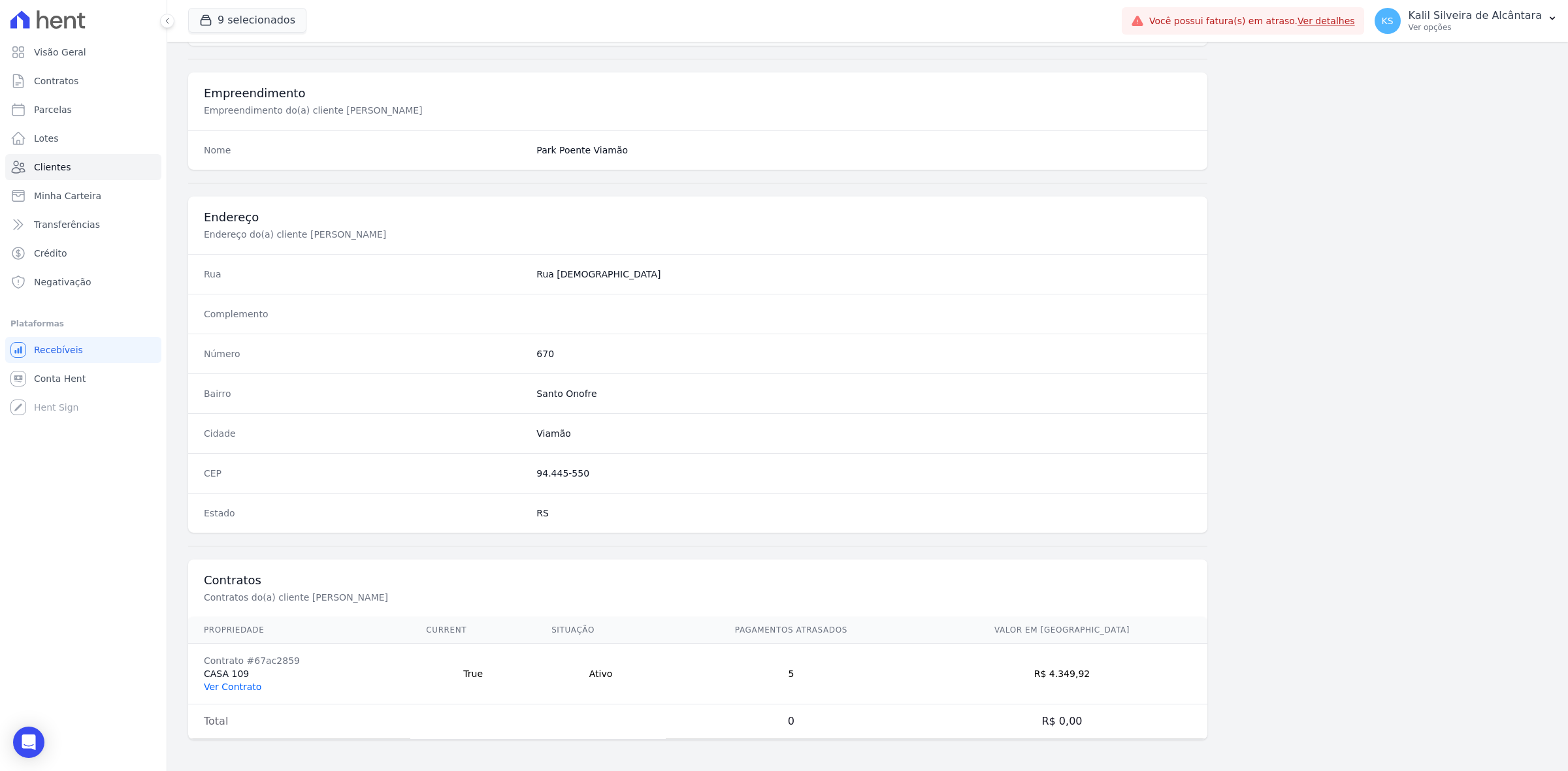
click at [210, 686] on link "Ver Contrato" at bounding box center [232, 686] width 58 height 10
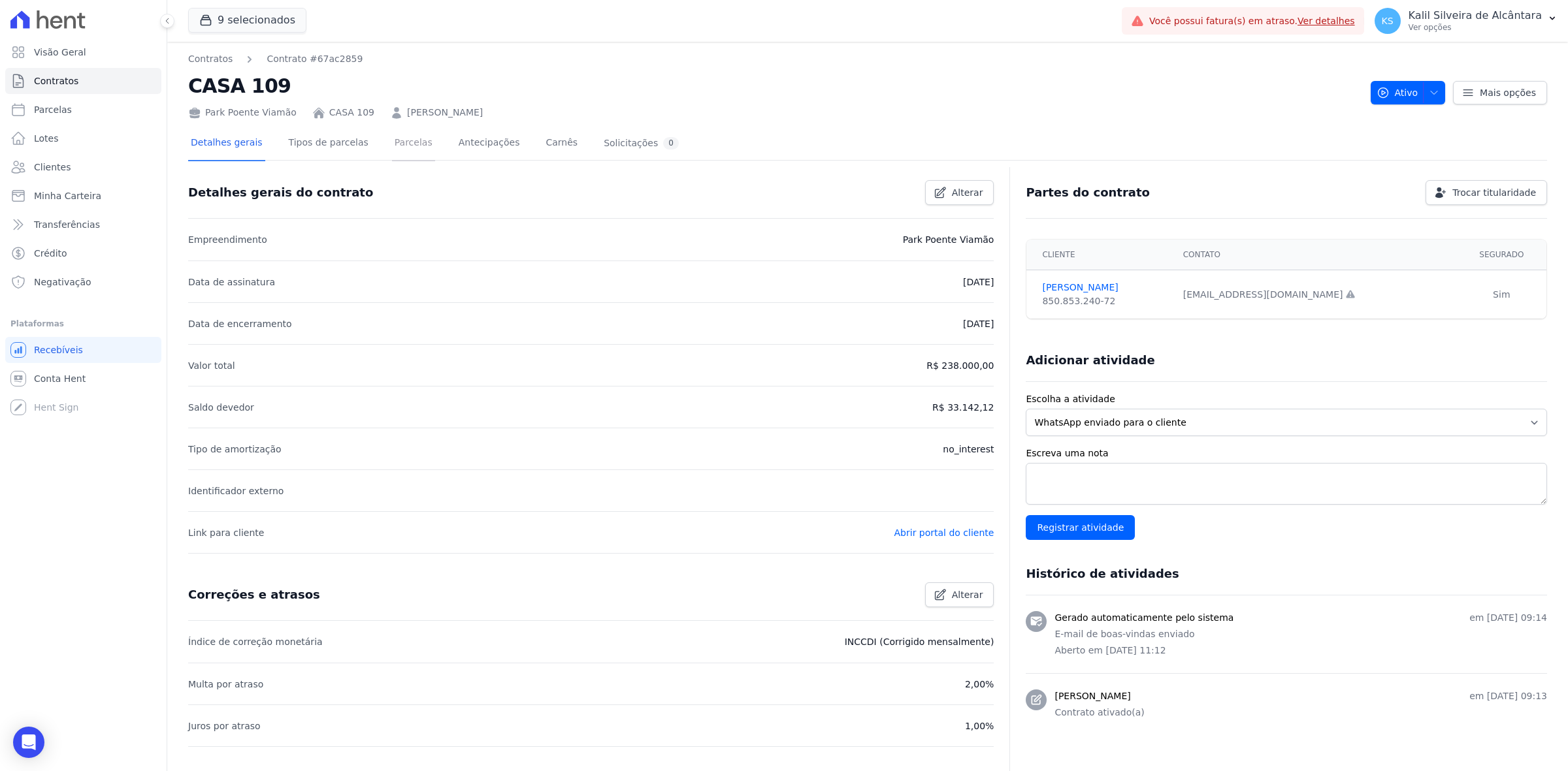
click at [407, 138] on link "Parcelas" at bounding box center [413, 143] width 43 height 35
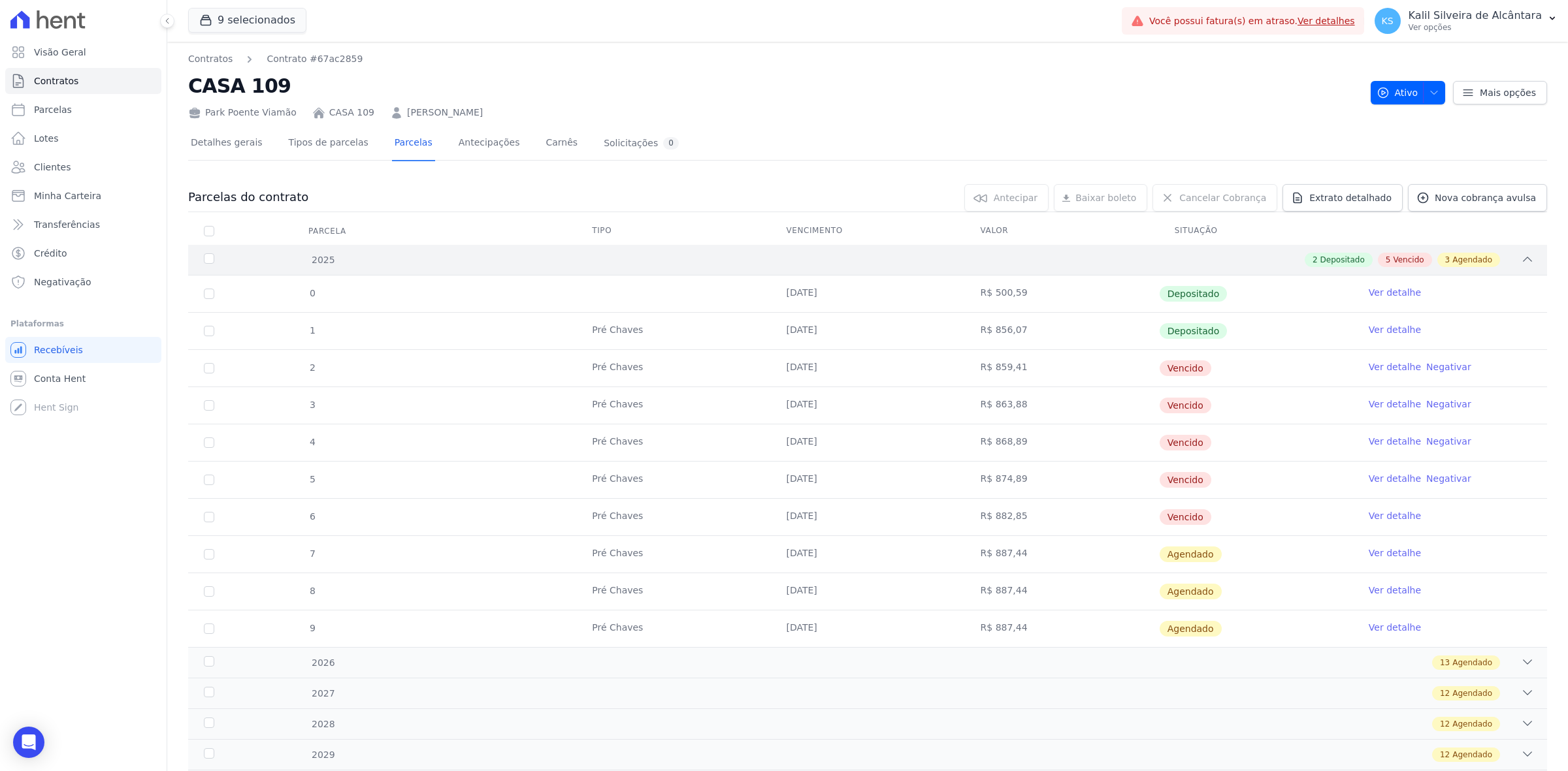
click at [782, 262] on div "2 Depositado 5 Vencido 3 Agendado" at bounding box center [935, 260] width 1199 height 14
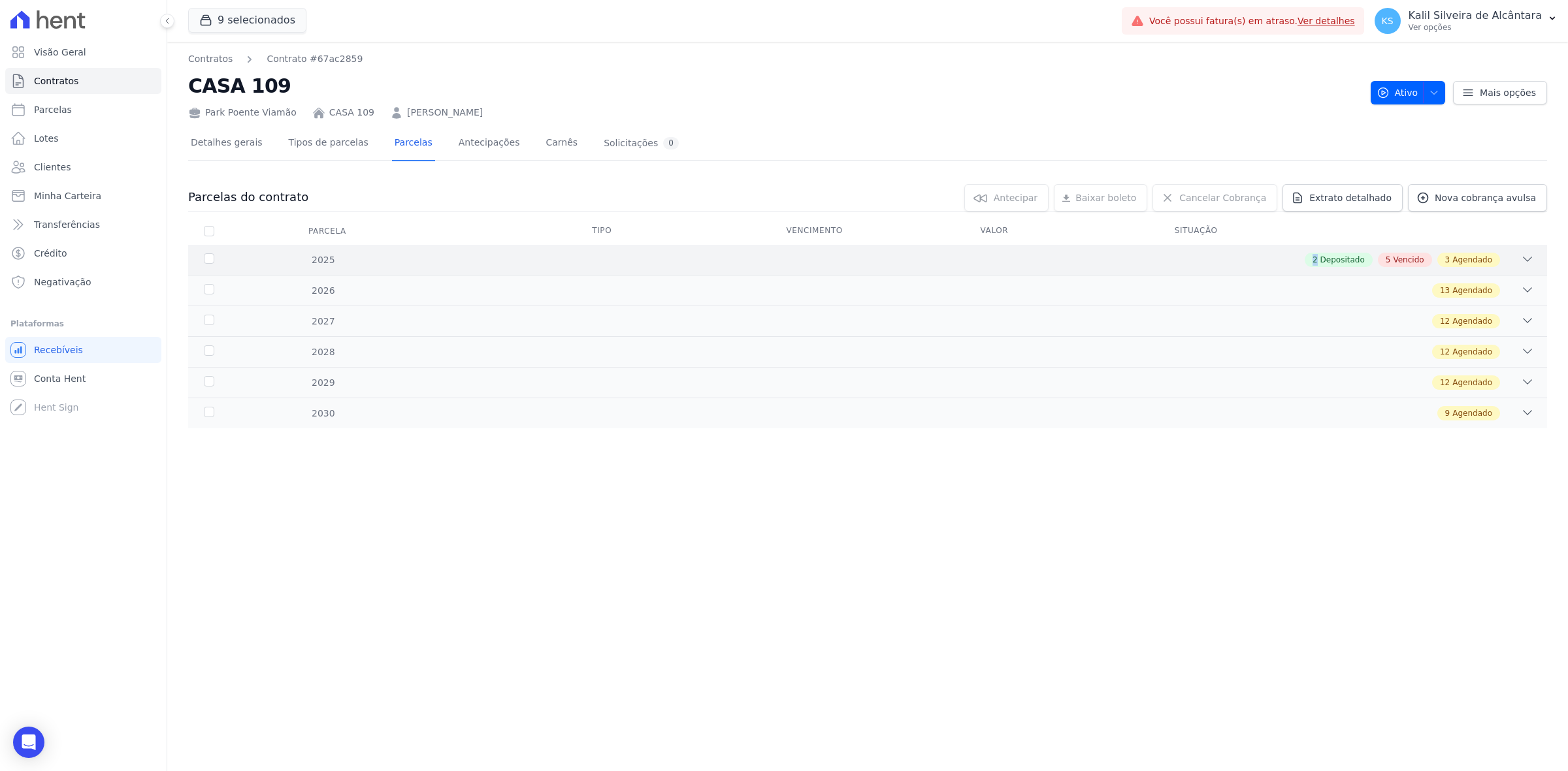
click at [782, 262] on div "2 Depositado 5 Vencido 3 Agendado" at bounding box center [935, 260] width 1199 height 14
